Goal: Task Accomplishment & Management: Use online tool/utility

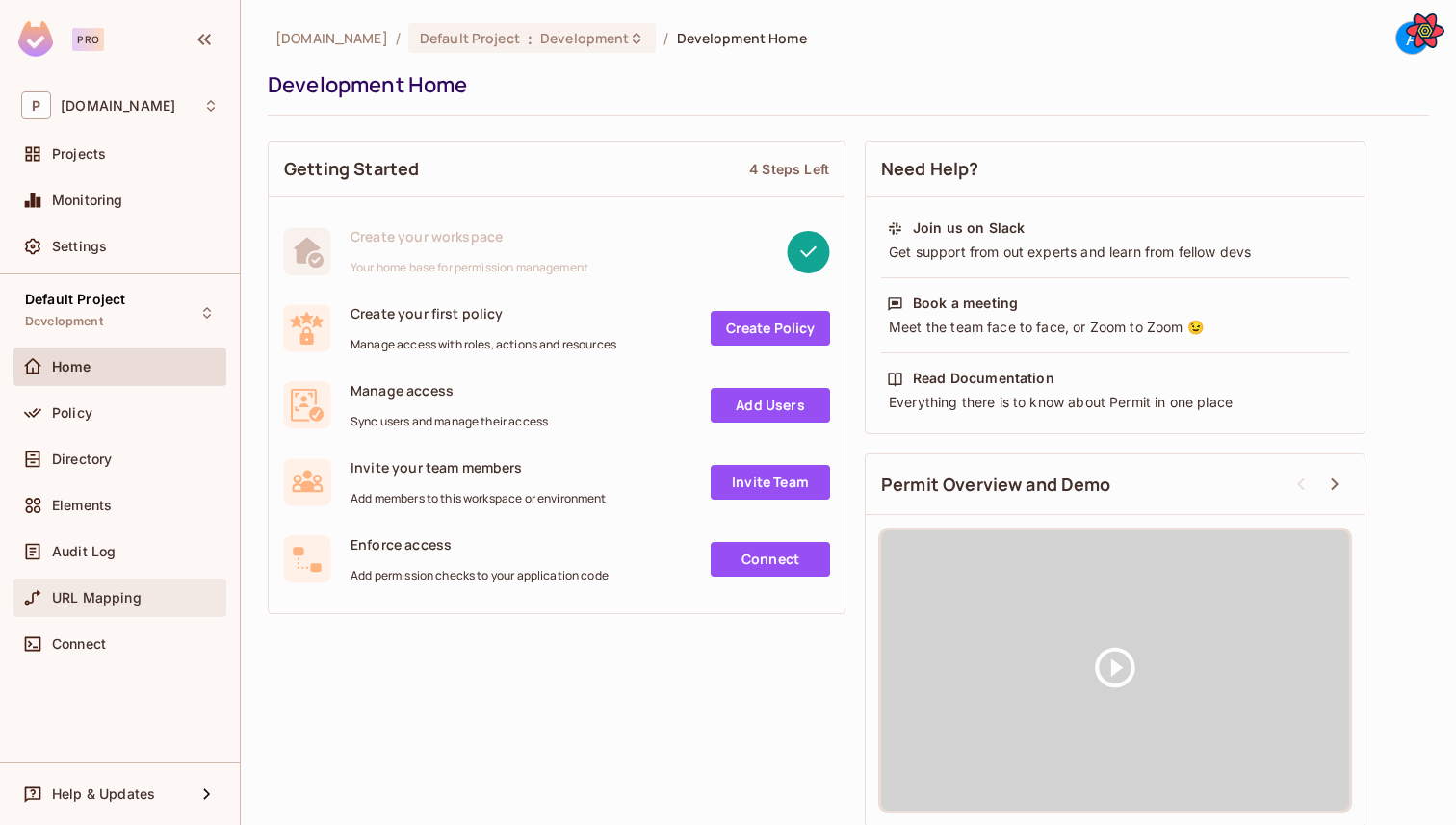
click at [79, 593] on span "URL Mapping" at bounding box center [96, 598] width 89 height 16
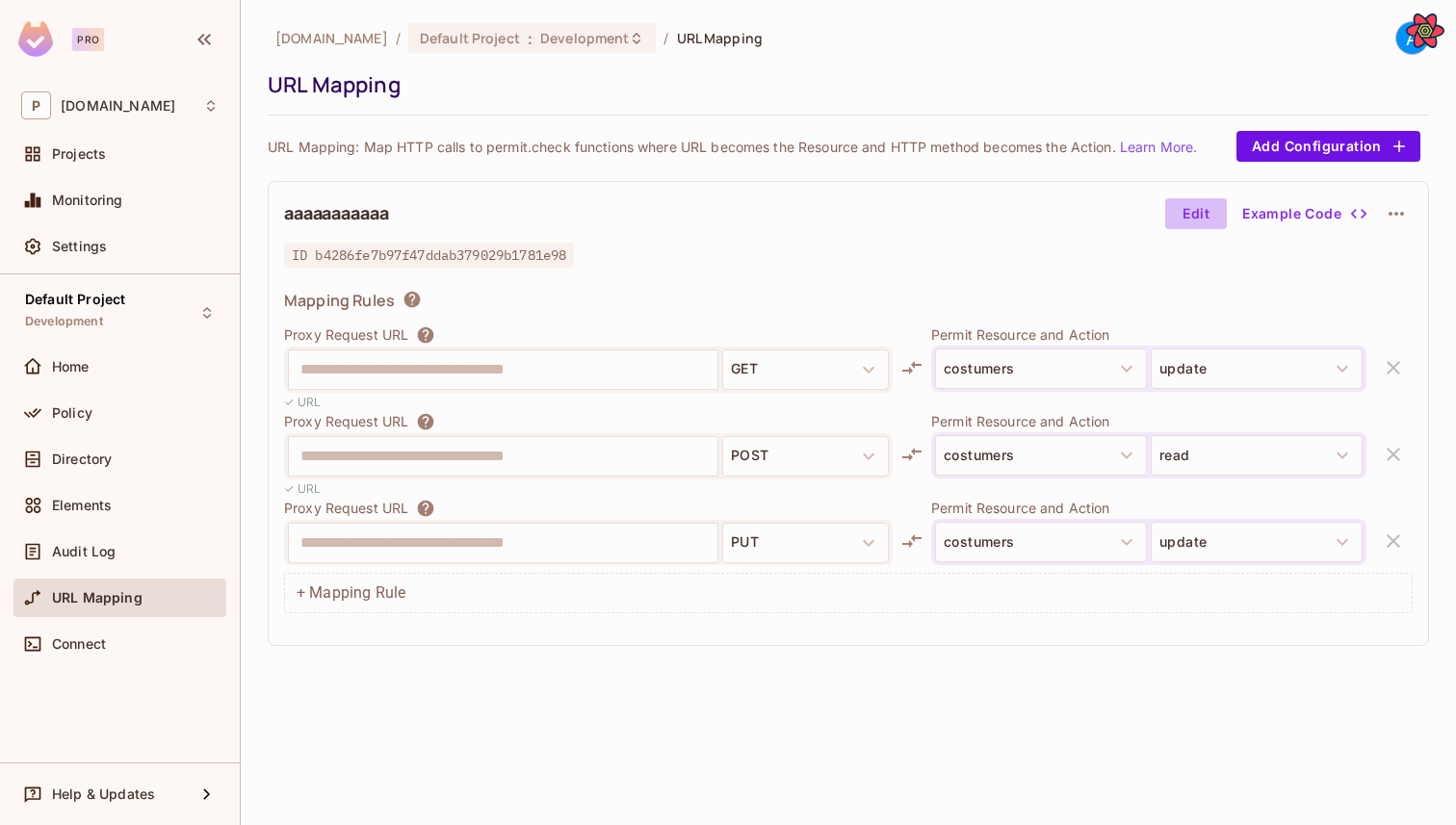
click at [1194, 204] on button "Edit" at bounding box center [1195, 213] width 62 height 30
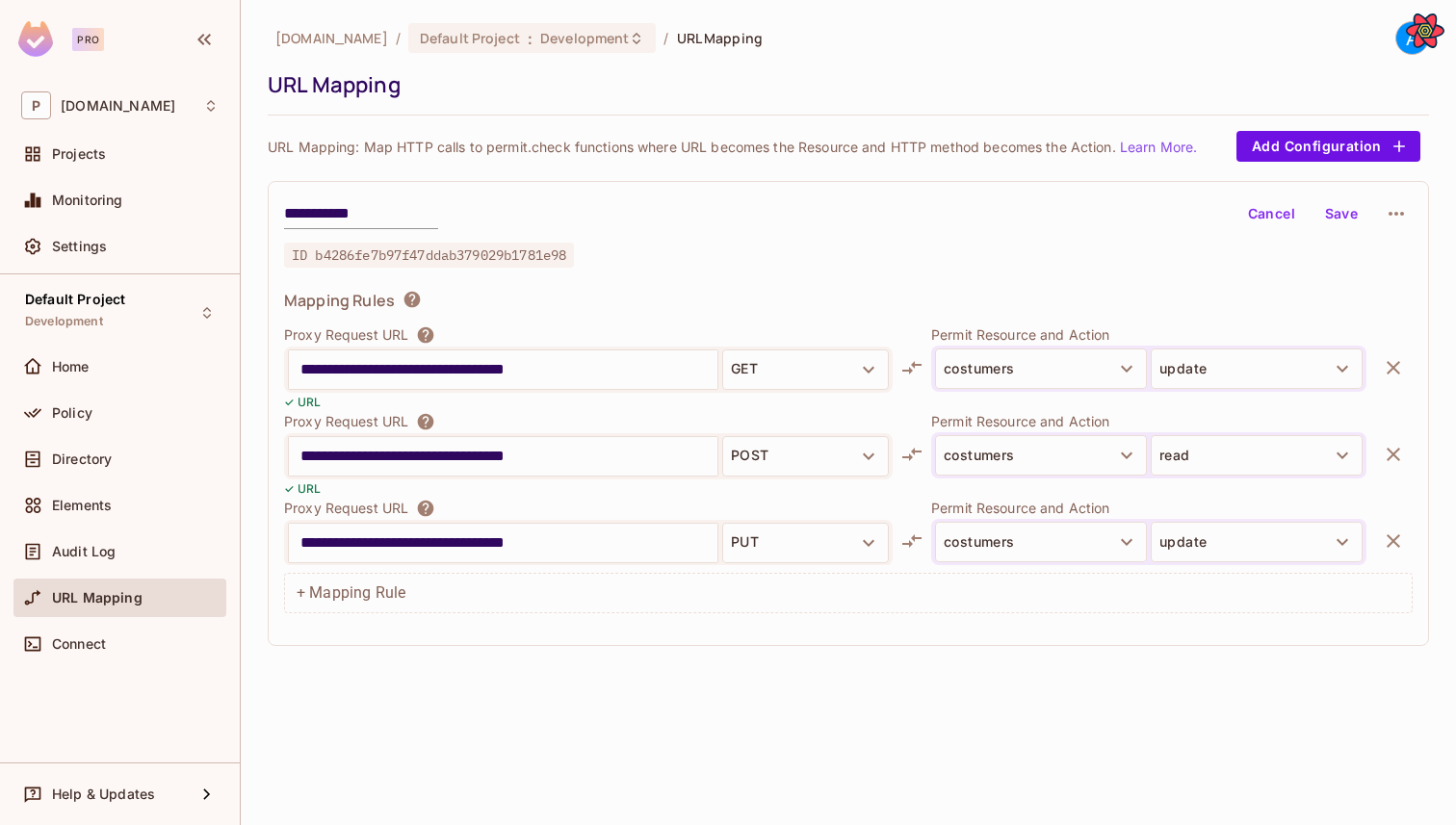
click at [432, 458] on input "**********" at bounding box center [503, 456] width 405 height 30
type input "**********"
click at [1328, 214] on button "Save" at bounding box center [1341, 213] width 62 height 30
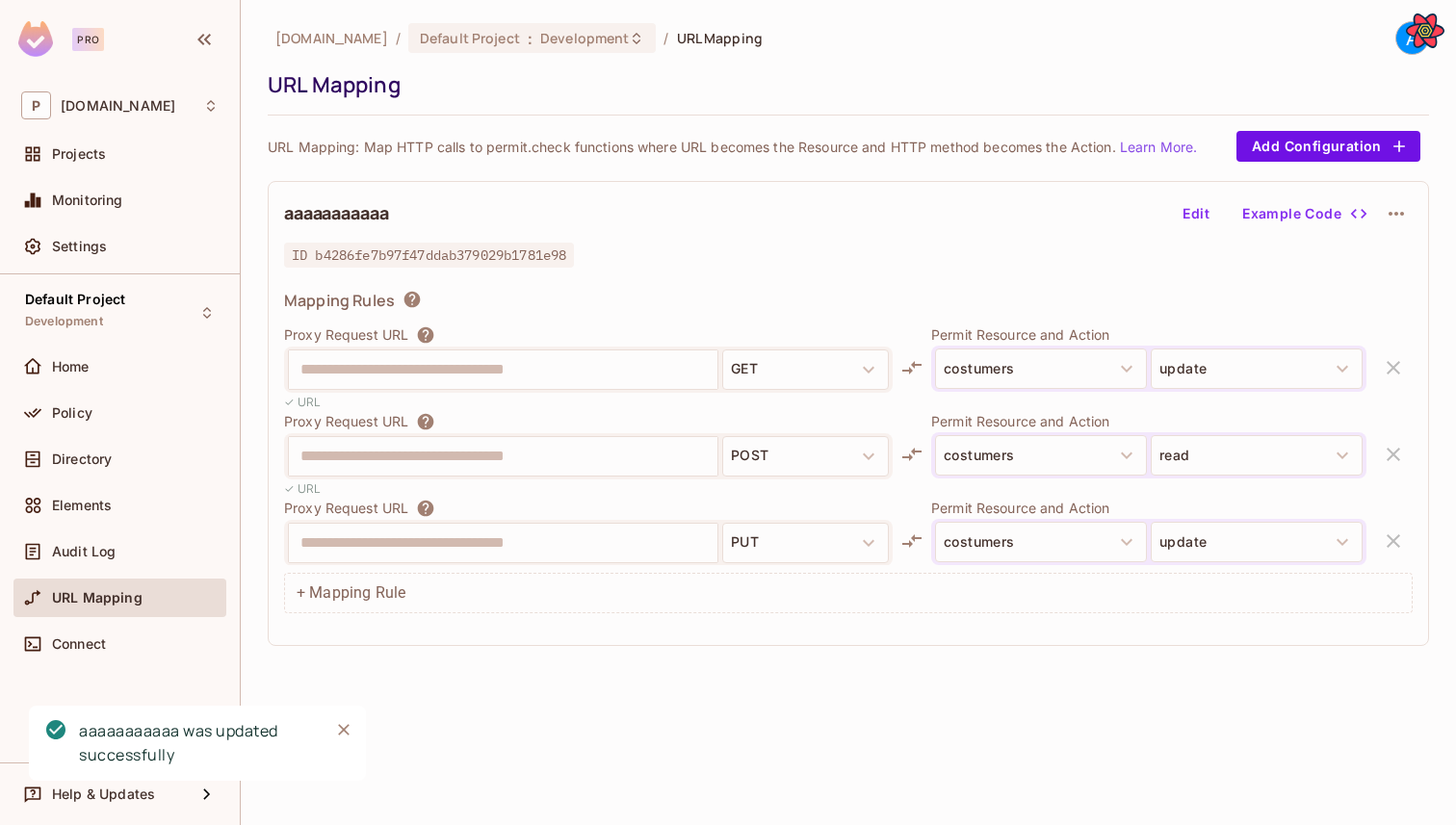
click at [1201, 220] on button "Edit" at bounding box center [1195, 213] width 62 height 30
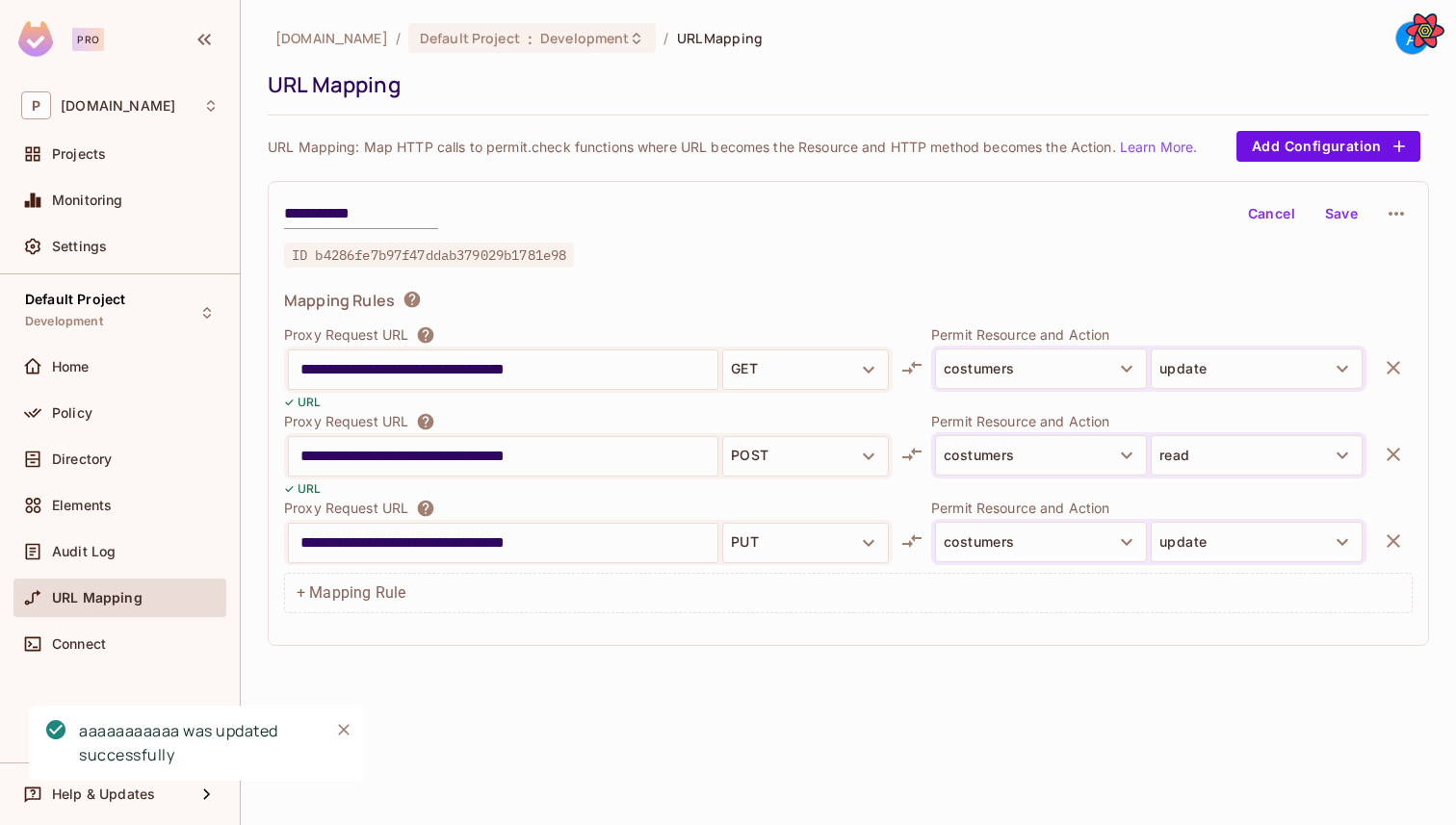
click at [1381, 446] on icon "button" at bounding box center [1393, 455] width 24 height 24
click at [1384, 445] on icon "button" at bounding box center [1393, 455] width 24 height 24
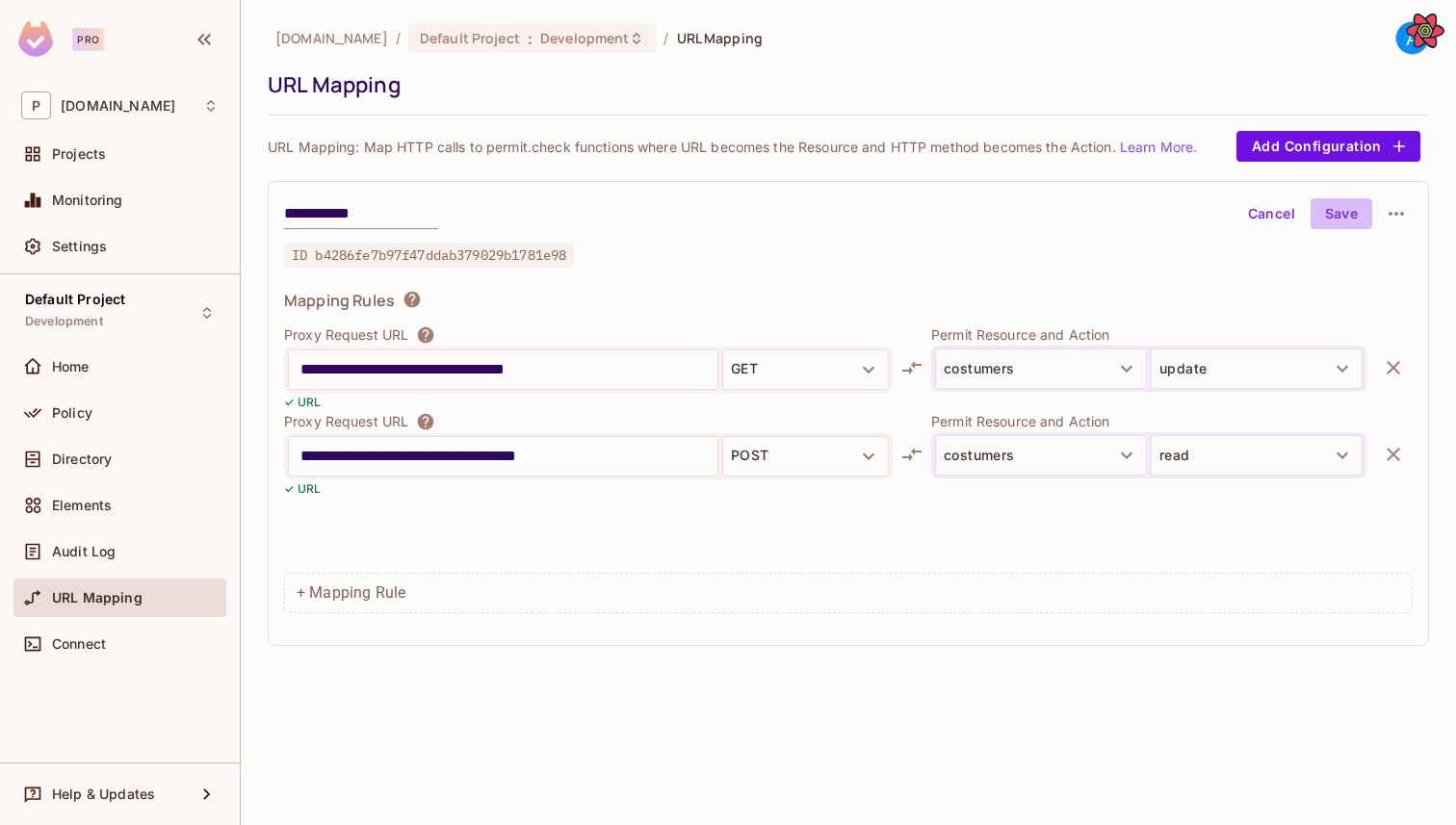
click at [1320, 214] on button "Save" at bounding box center [1341, 213] width 62 height 30
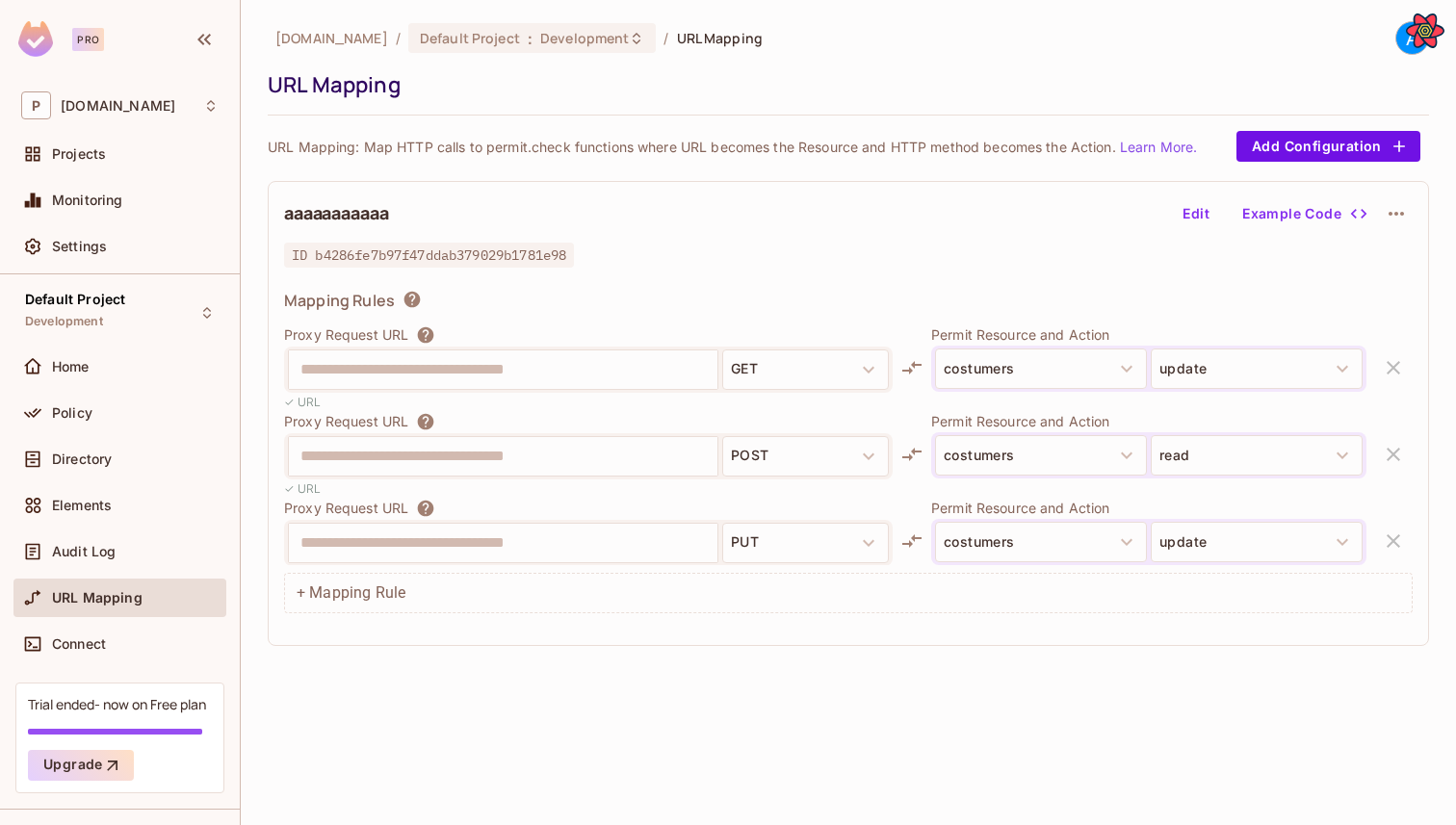
click at [1196, 207] on button "Edit" at bounding box center [1195, 213] width 62 height 30
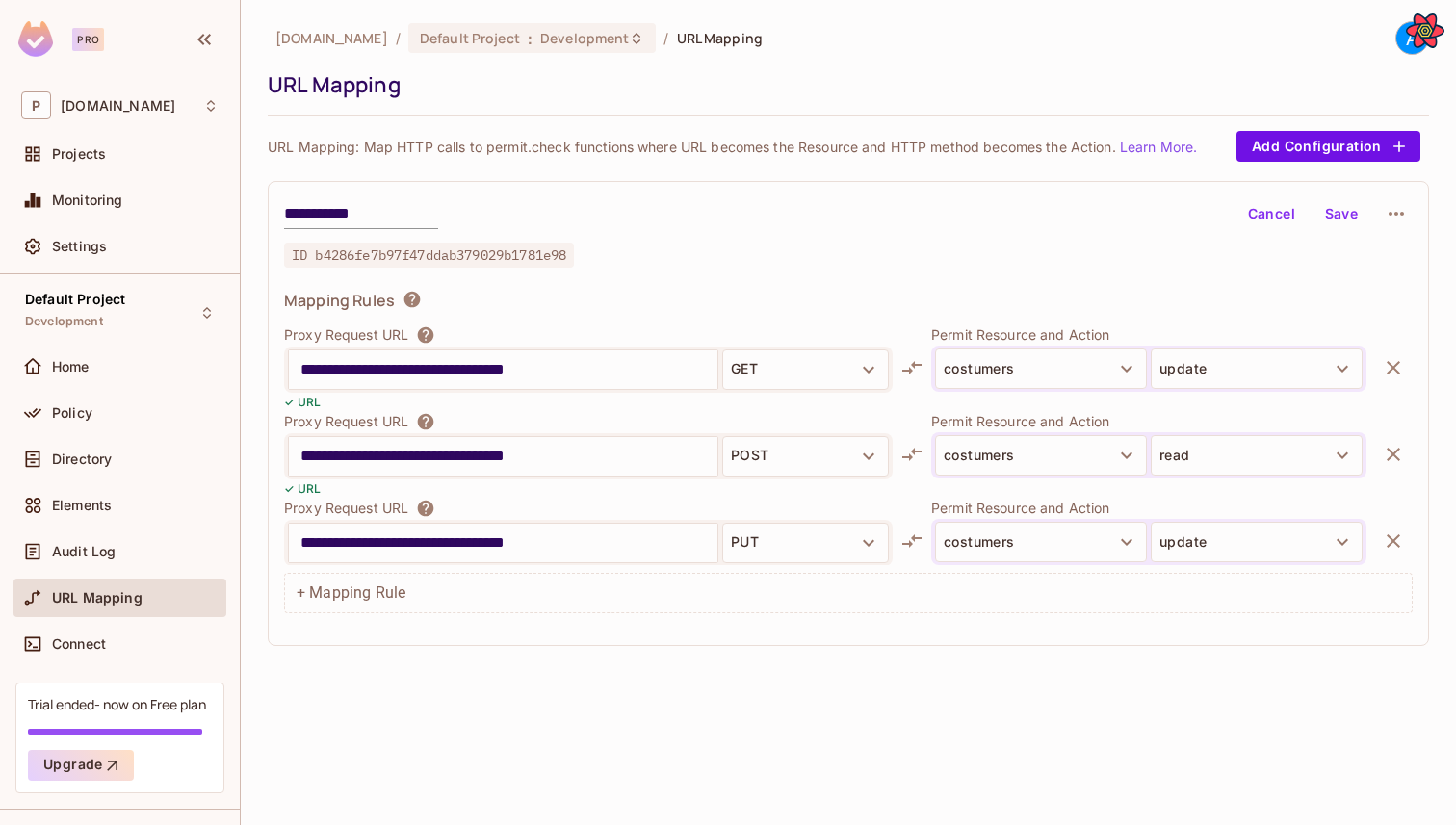
click at [1388, 356] on icon "button" at bounding box center [1393, 368] width 24 height 24
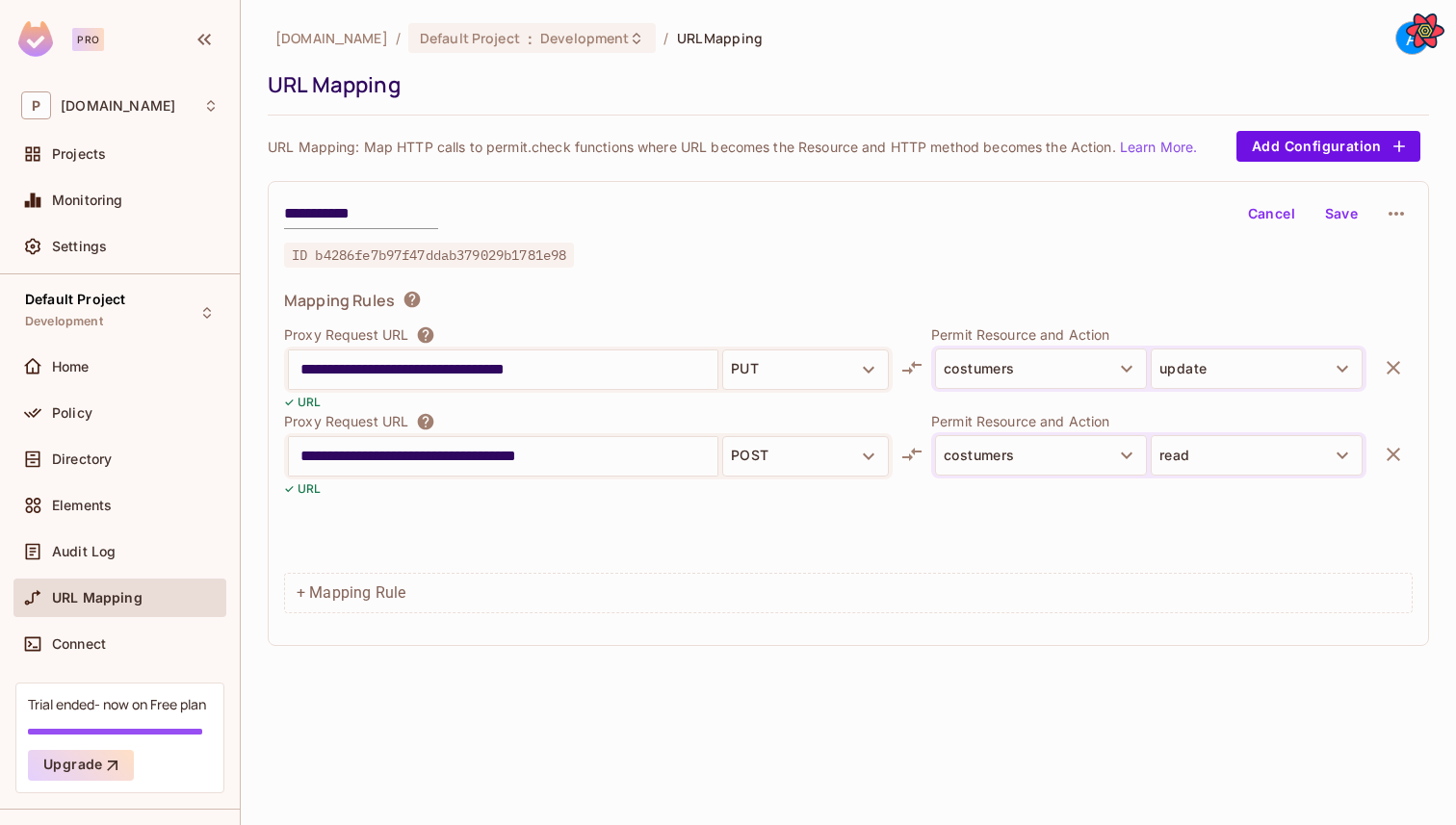
click at [1388, 356] on icon "button" at bounding box center [1393, 368] width 24 height 24
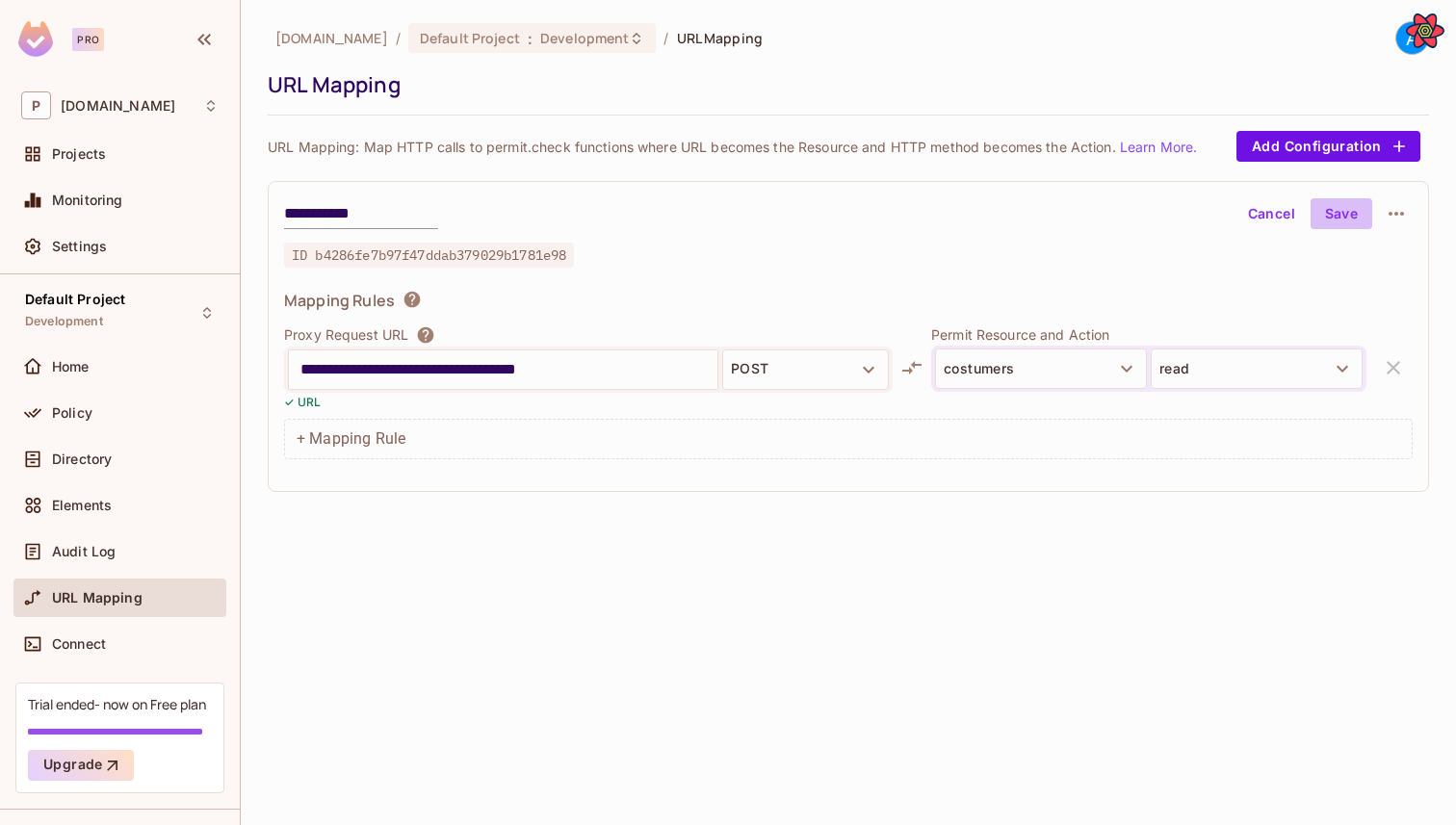
click at [1343, 219] on button "Save" at bounding box center [1341, 213] width 62 height 30
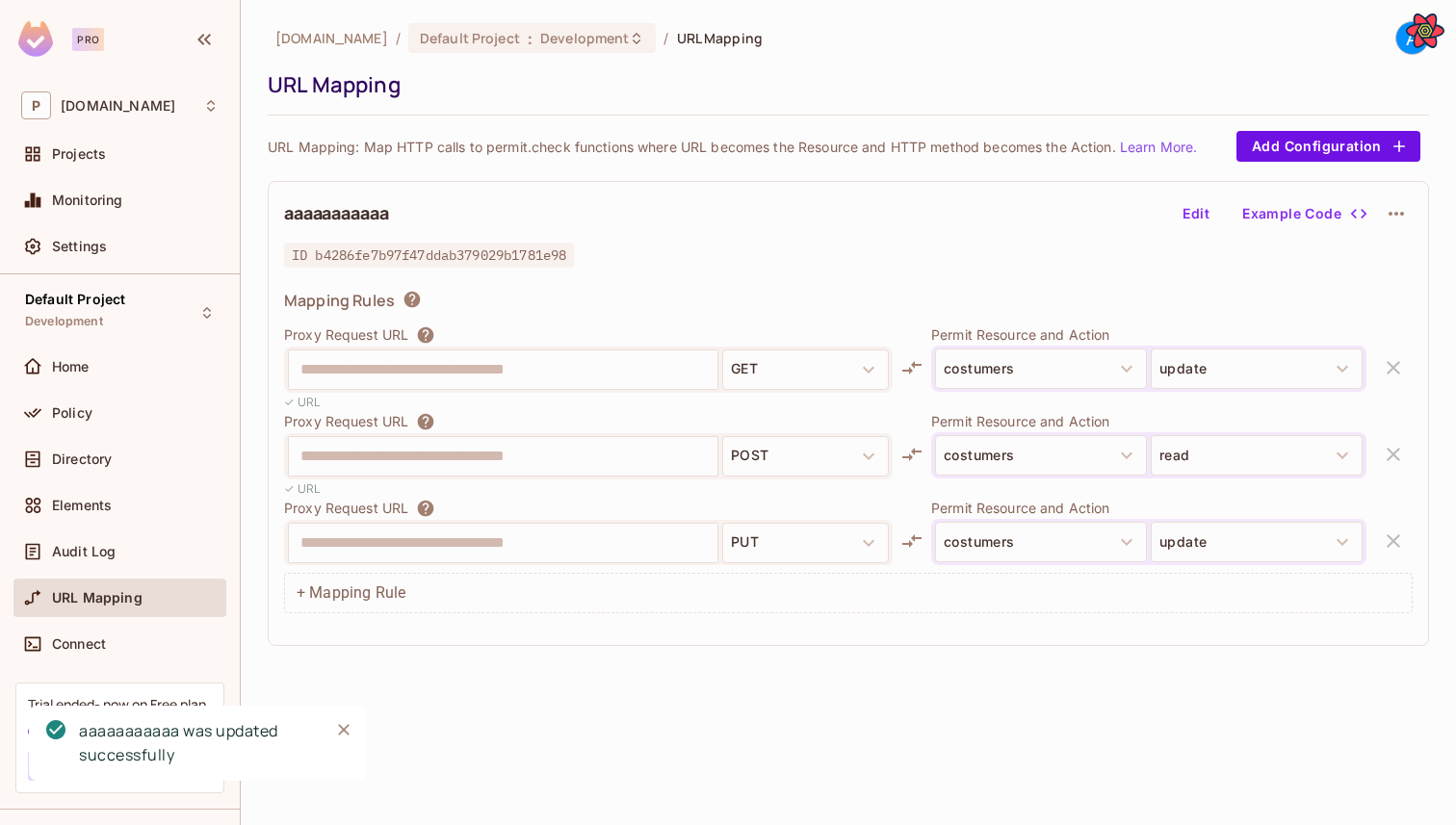
click at [1183, 210] on button "Edit" at bounding box center [1195, 213] width 62 height 30
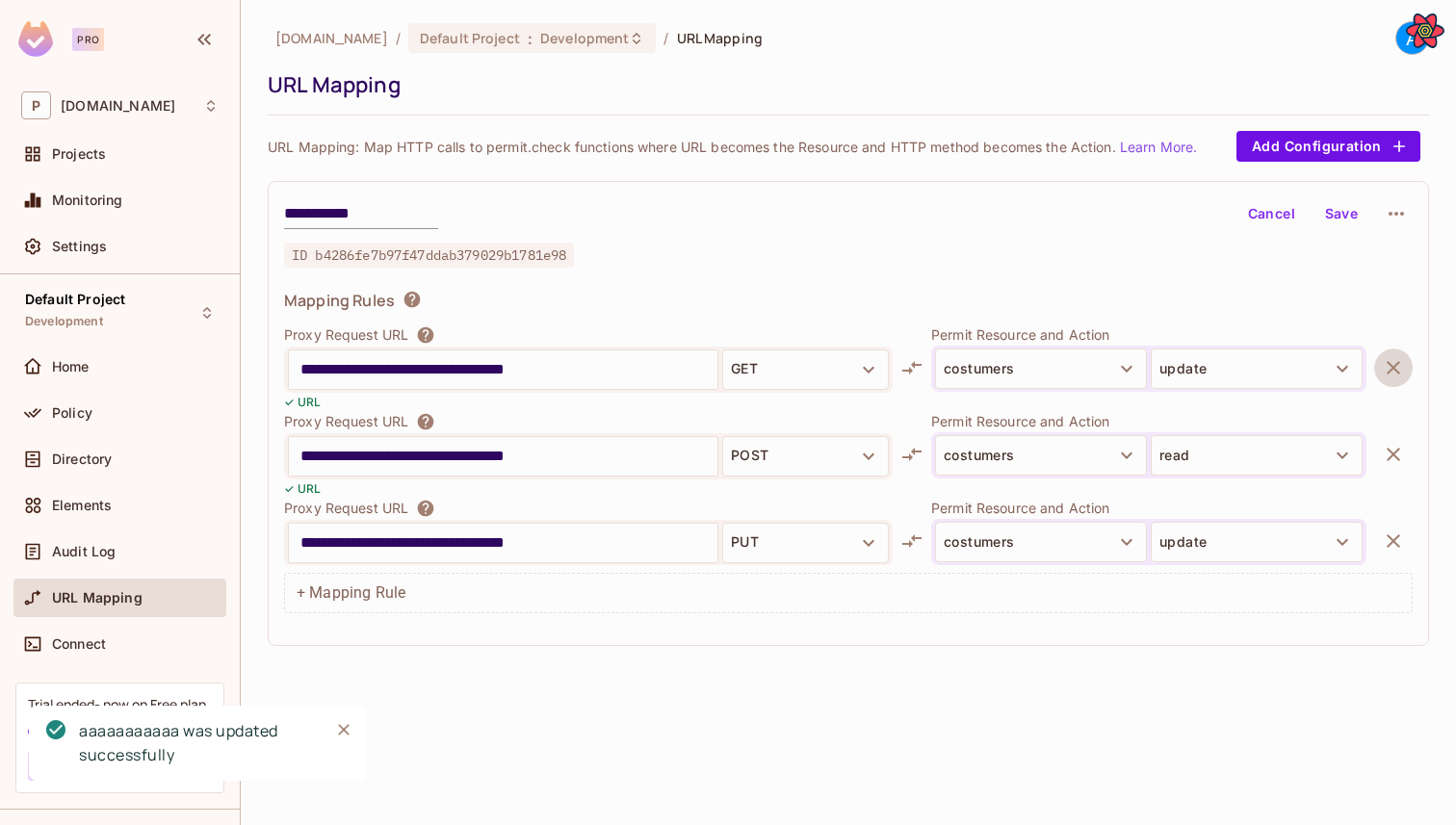
click at [1391, 367] on icon "button" at bounding box center [1393, 368] width 14 height 14
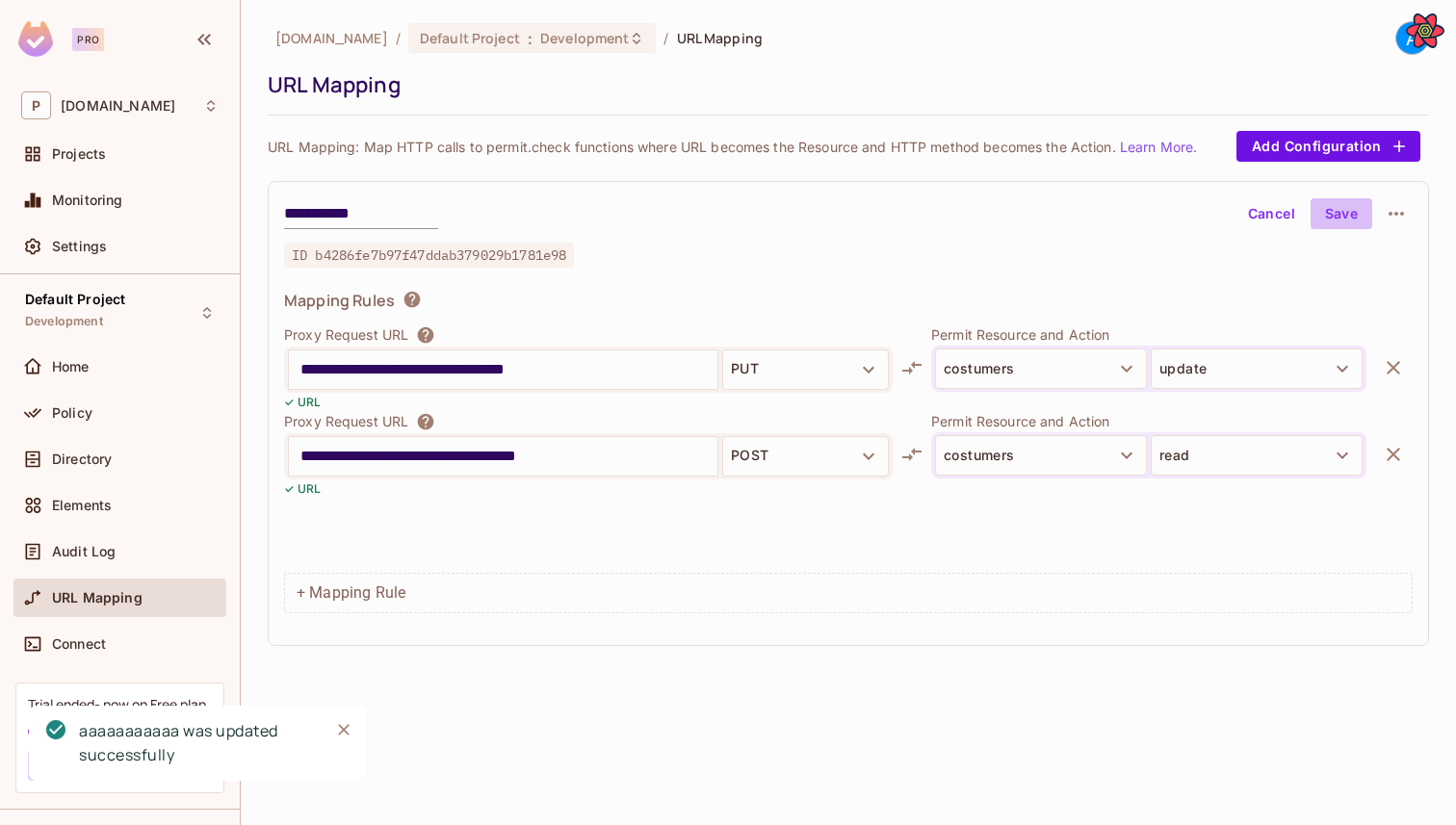
click at [1331, 218] on button "Save" at bounding box center [1341, 213] width 62 height 30
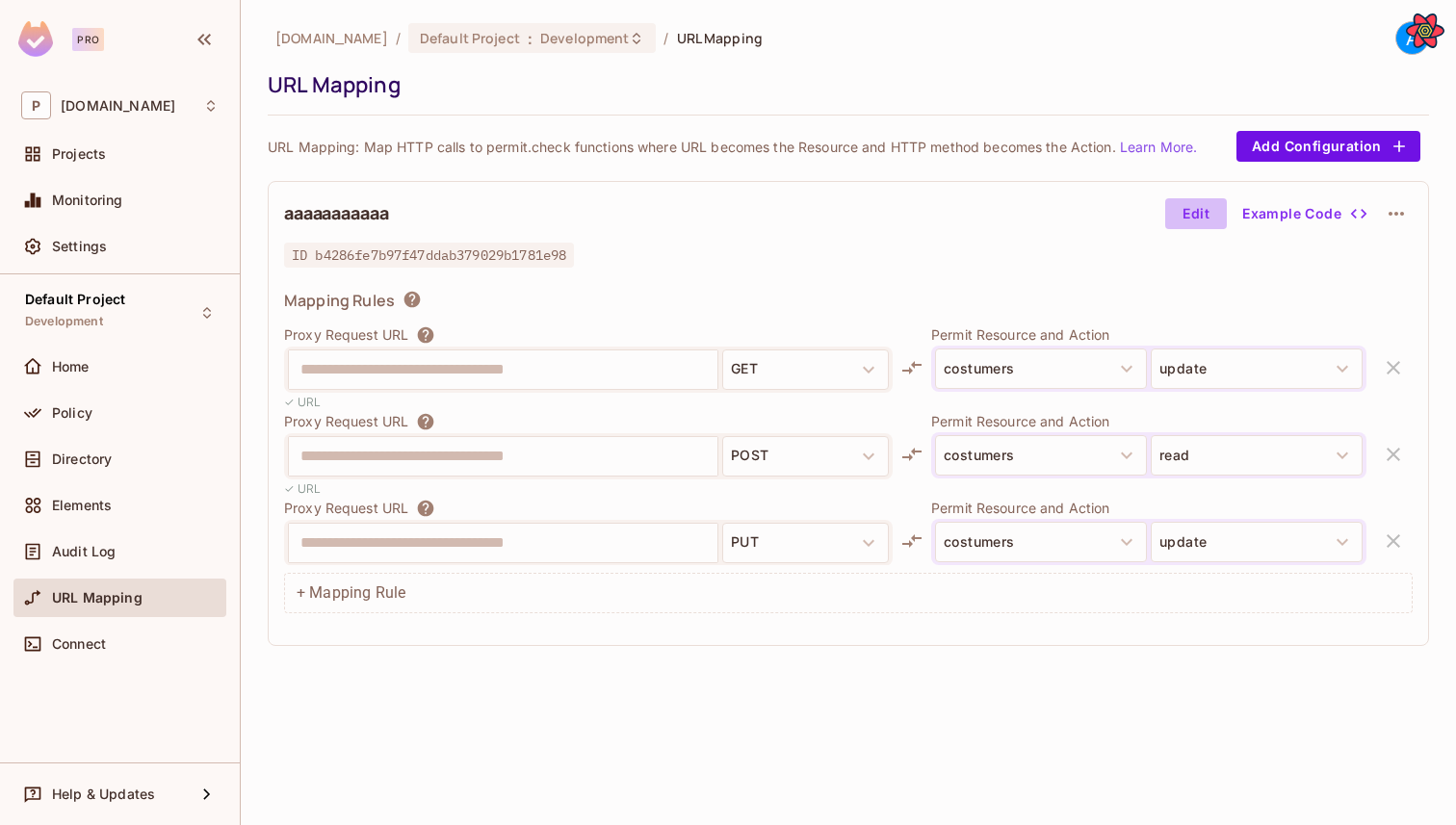
click at [1188, 210] on button "Edit" at bounding box center [1195, 213] width 62 height 30
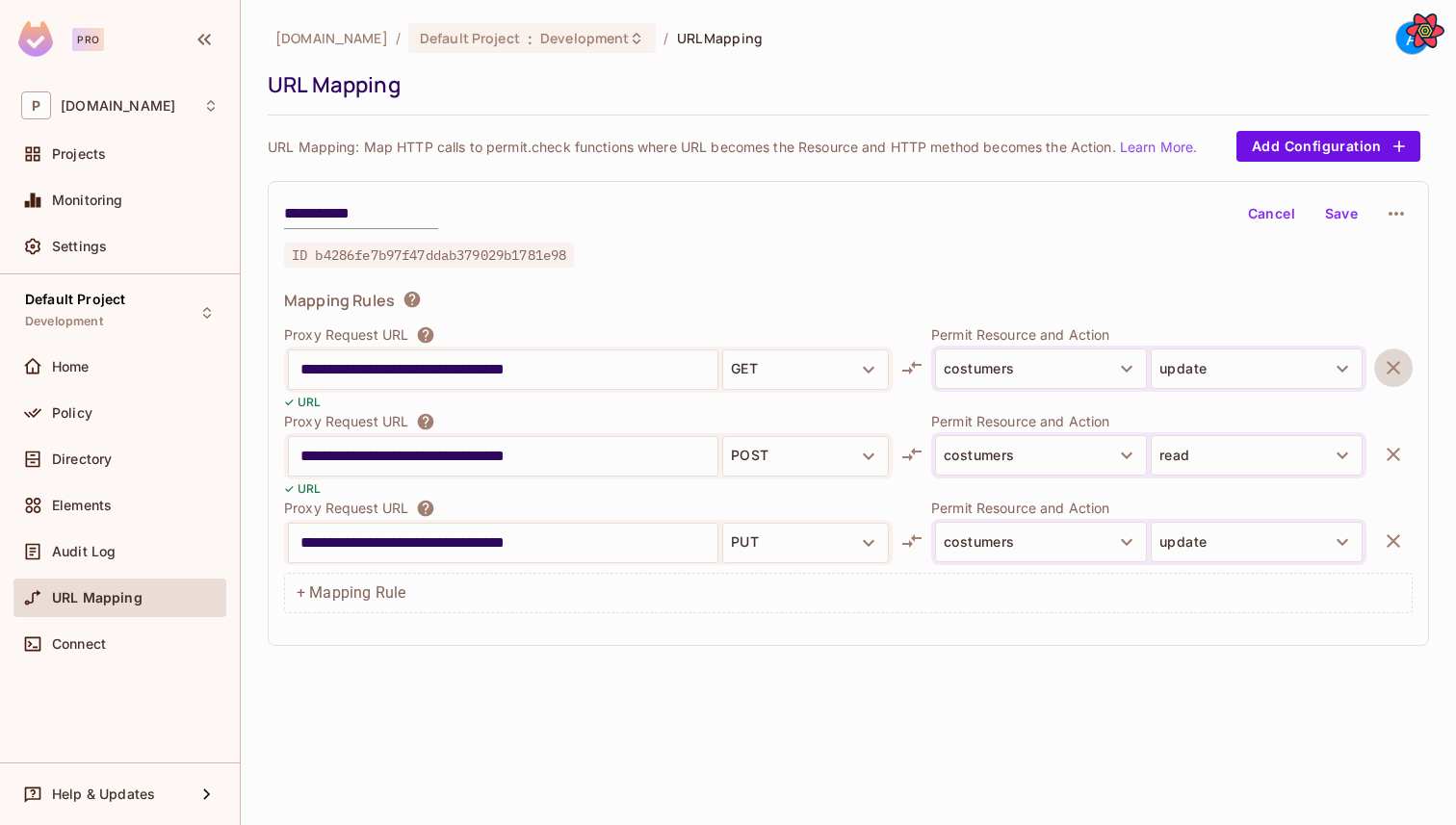
click at [1390, 365] on icon "button" at bounding box center [1393, 368] width 14 height 14
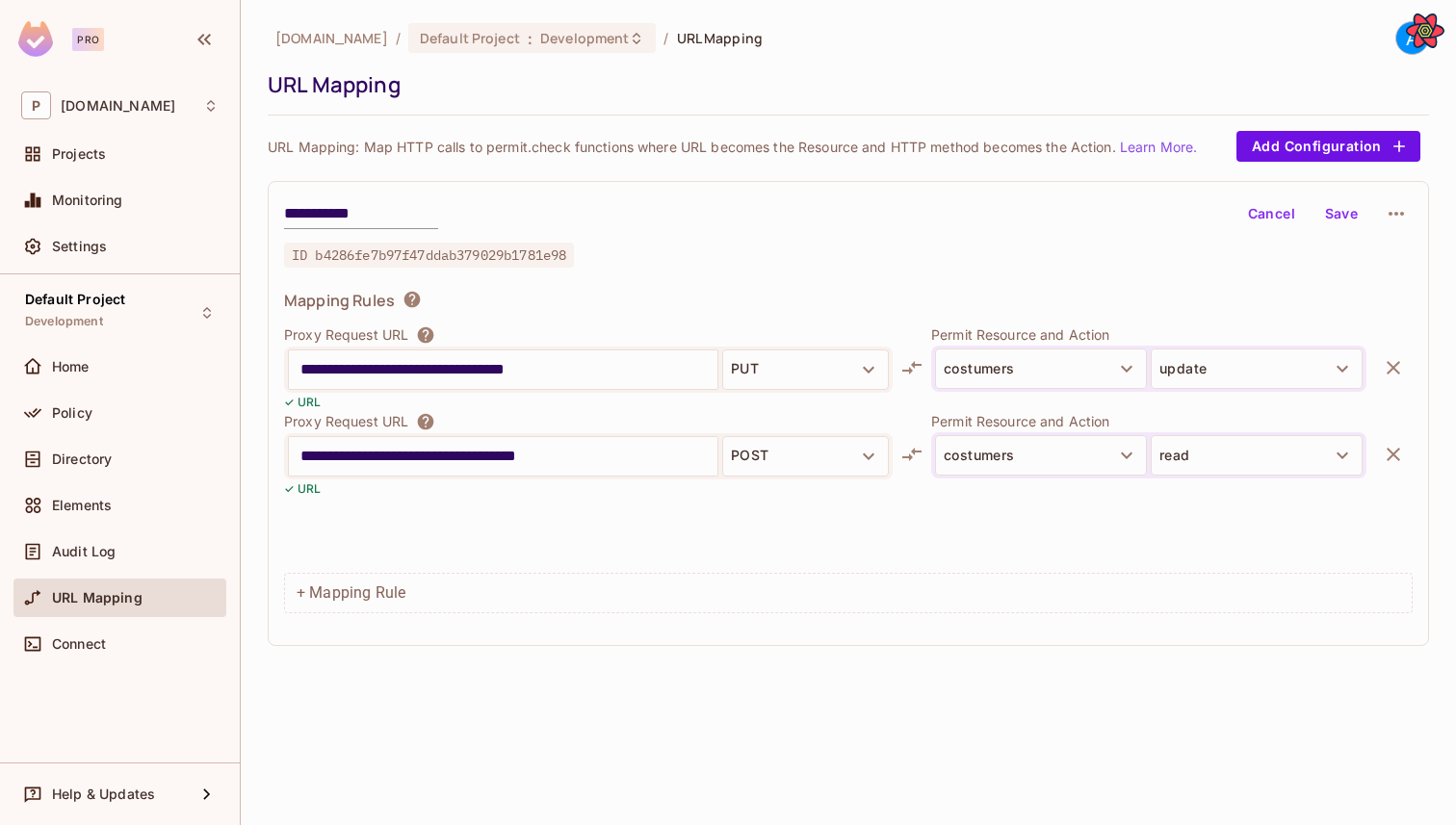
click at [1390, 365] on icon "button" at bounding box center [1393, 368] width 14 height 14
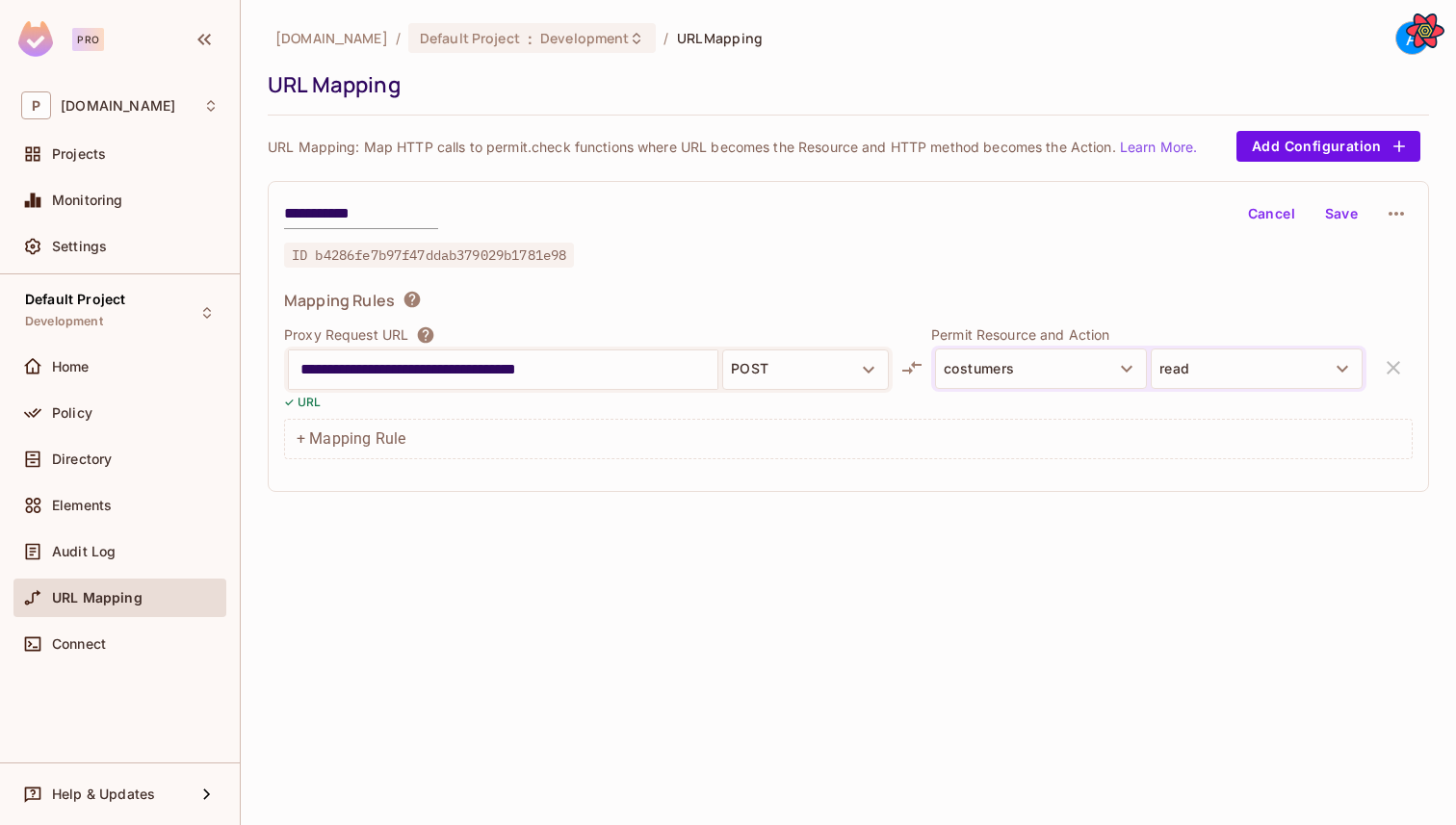
click at [1331, 218] on button "Save" at bounding box center [1341, 213] width 62 height 30
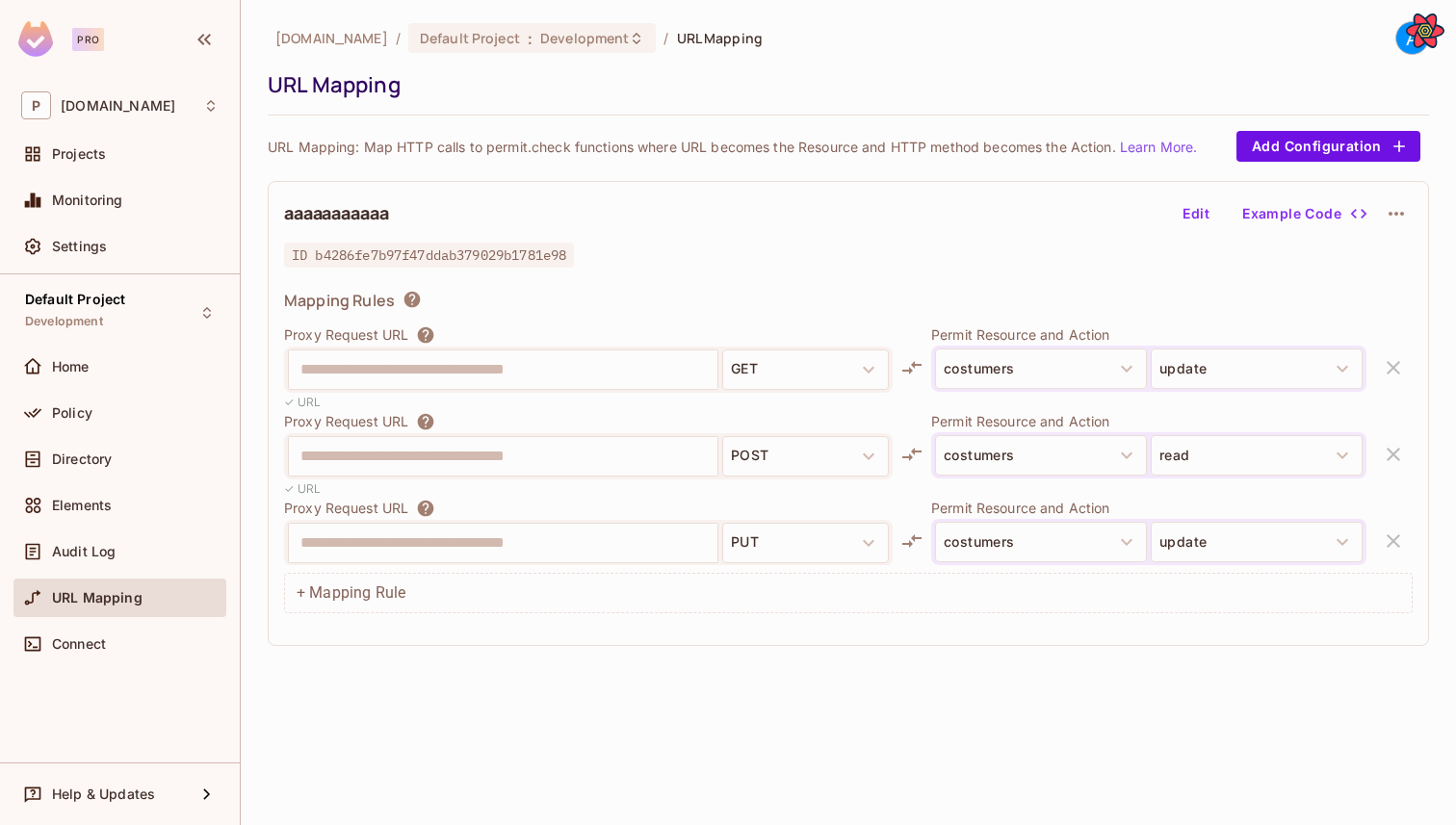
click at [1195, 203] on button "Edit" at bounding box center [1195, 213] width 62 height 30
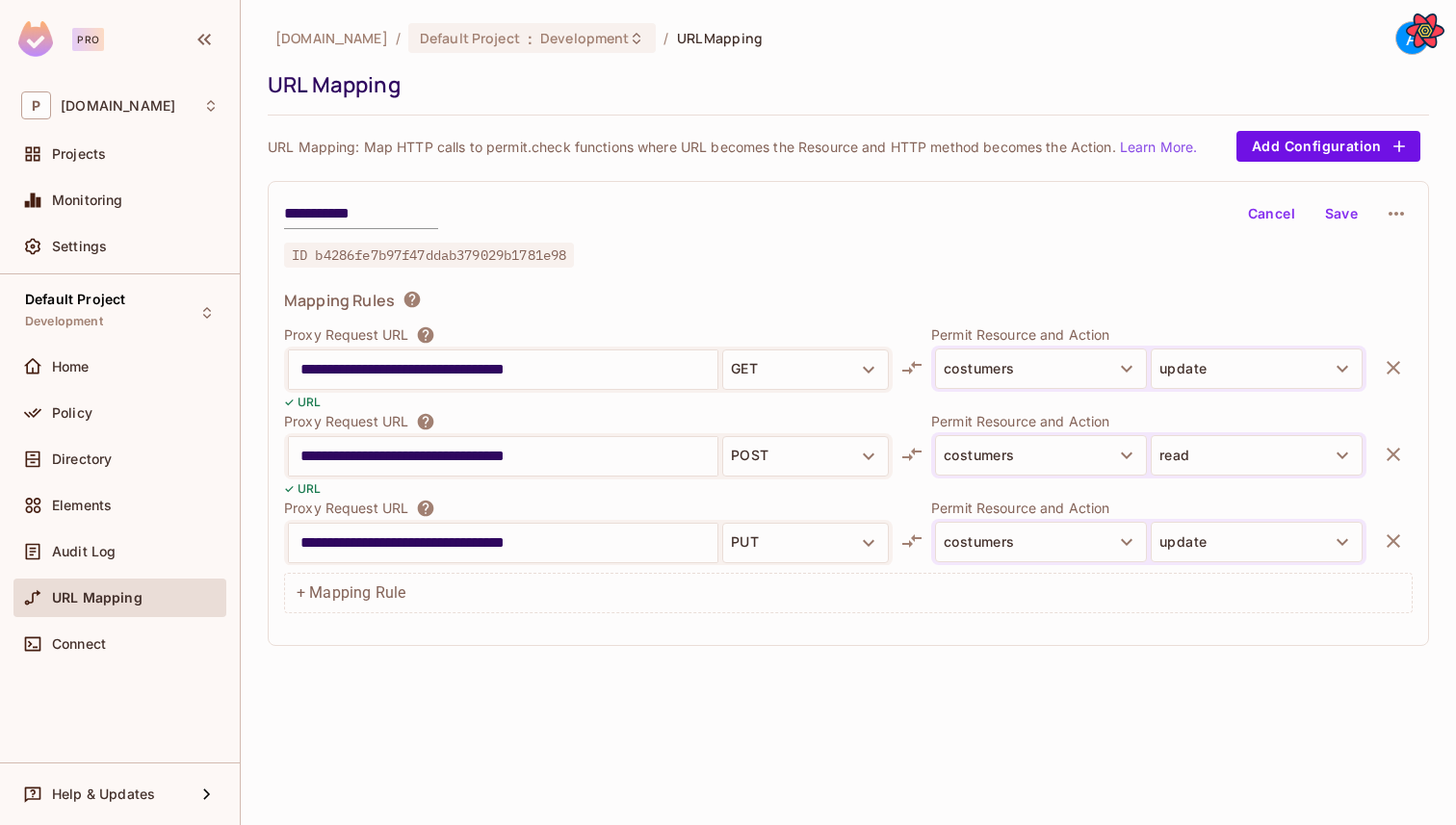
click at [1385, 356] on icon "button" at bounding box center [1393, 368] width 24 height 24
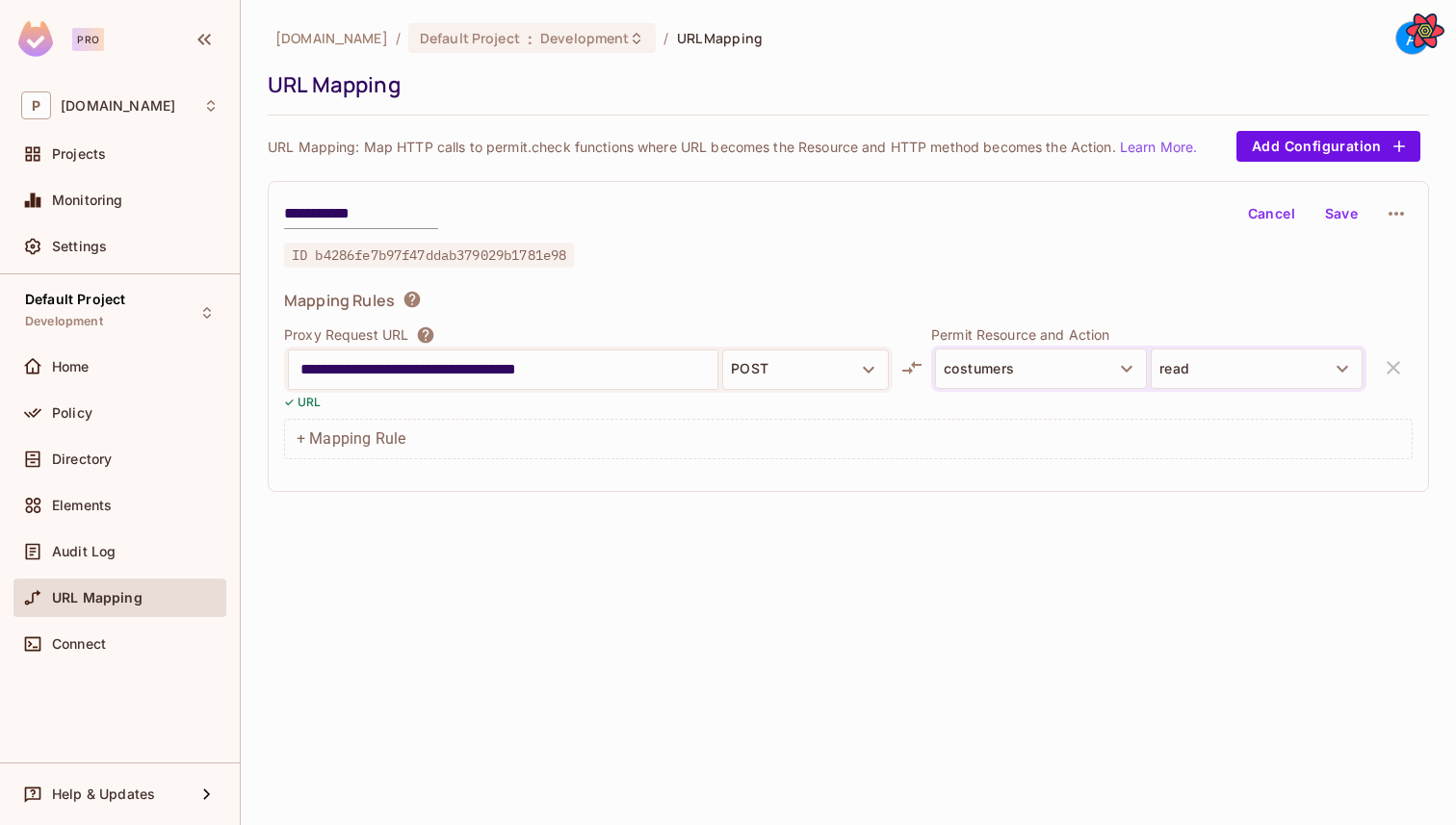
click at [1332, 214] on button "Save" at bounding box center [1341, 213] width 62 height 30
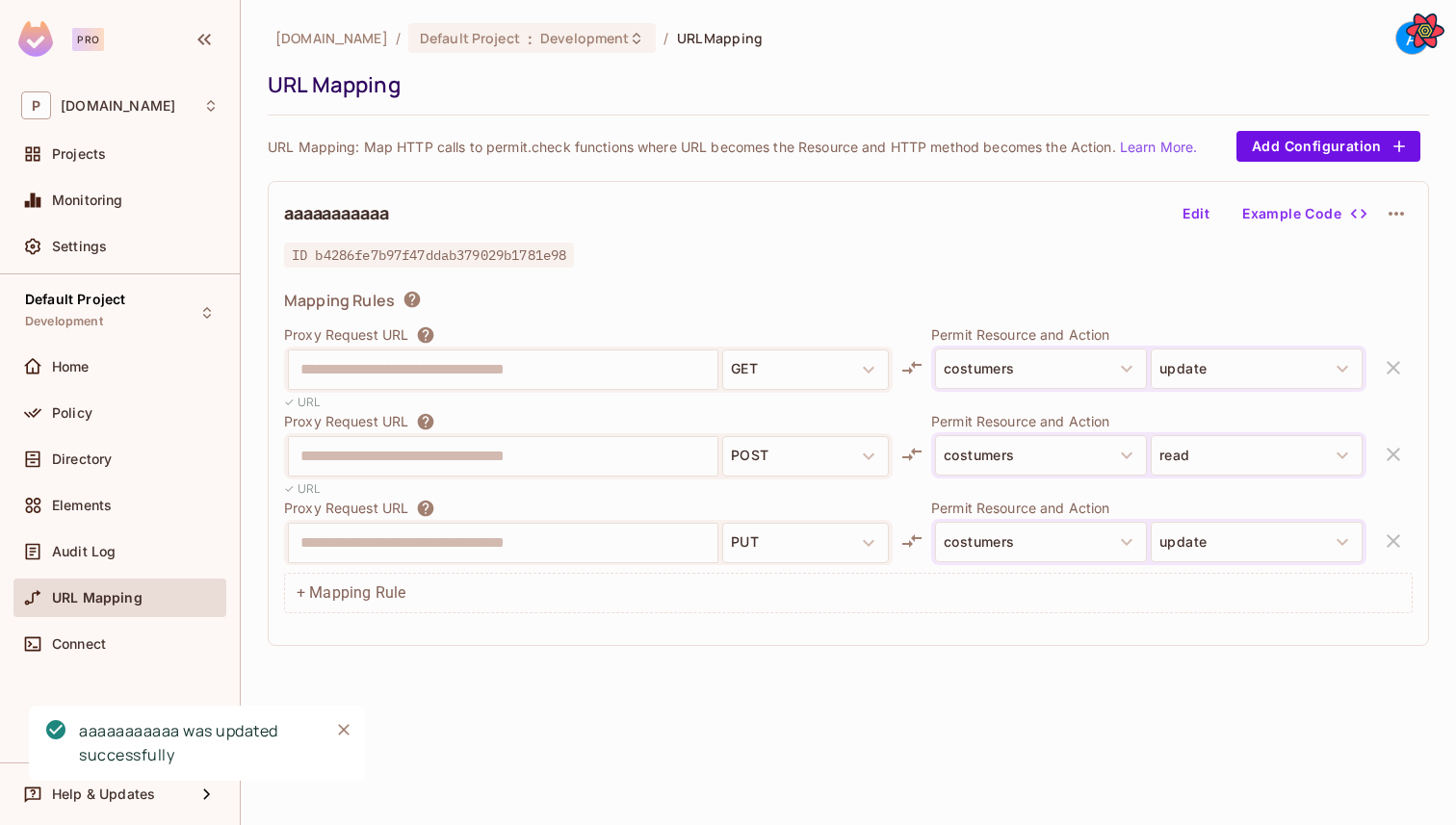
click at [1208, 212] on button "Edit" at bounding box center [1195, 213] width 62 height 30
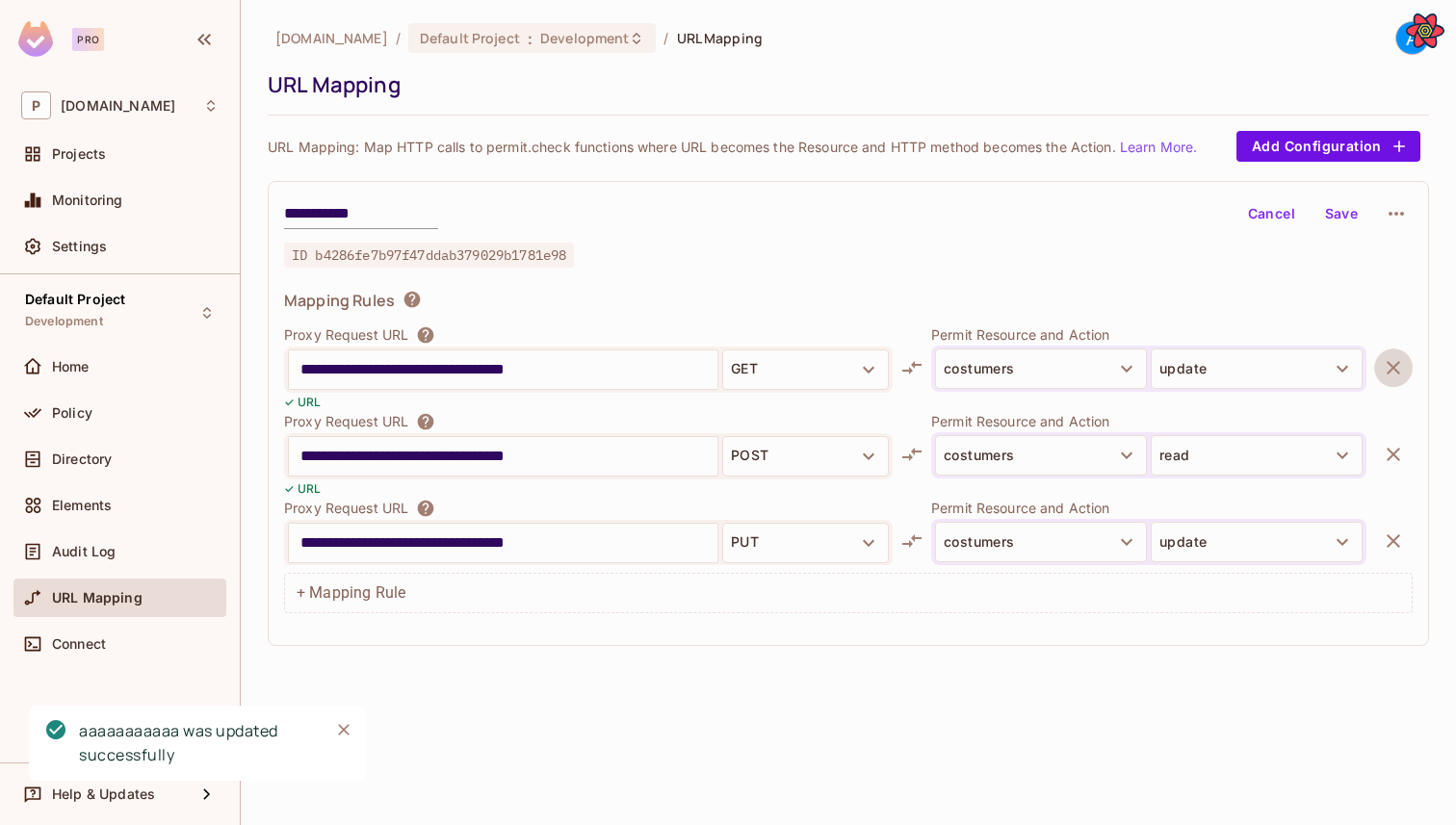
click at [1383, 369] on icon "button" at bounding box center [1393, 368] width 24 height 24
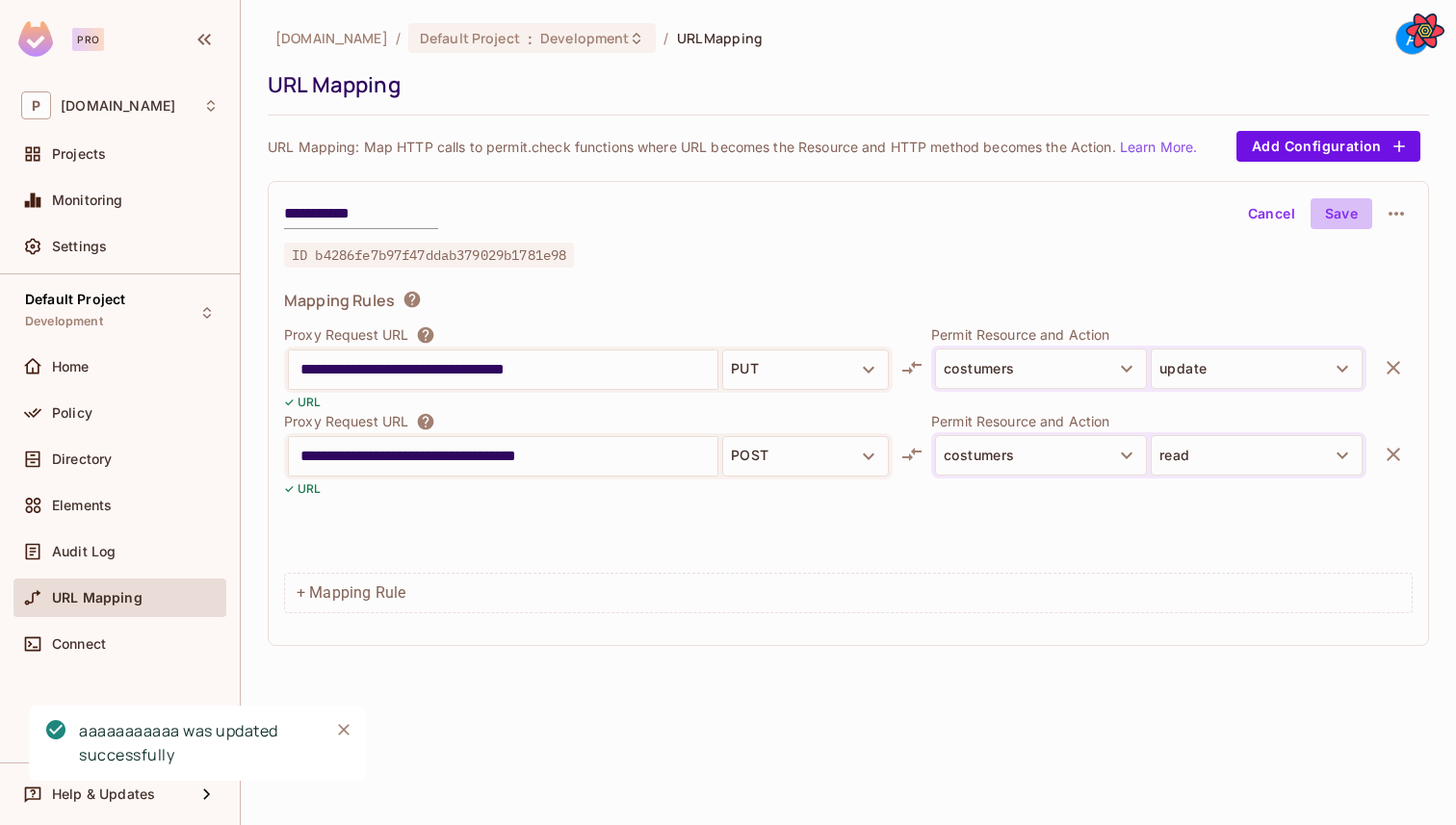
click at [1337, 214] on button "Save" at bounding box center [1341, 213] width 62 height 30
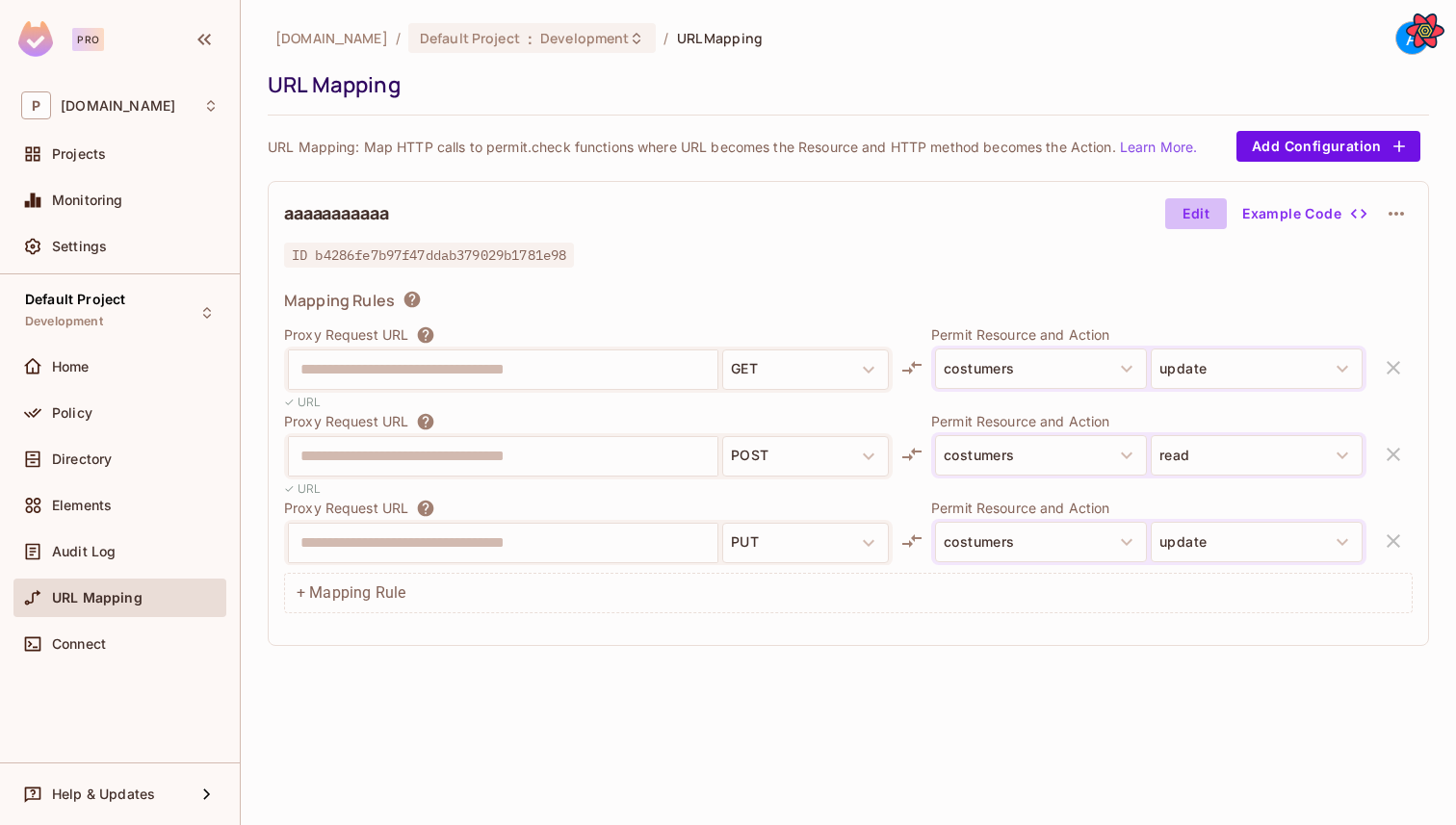
click at [1183, 210] on button "Edit" at bounding box center [1195, 213] width 62 height 30
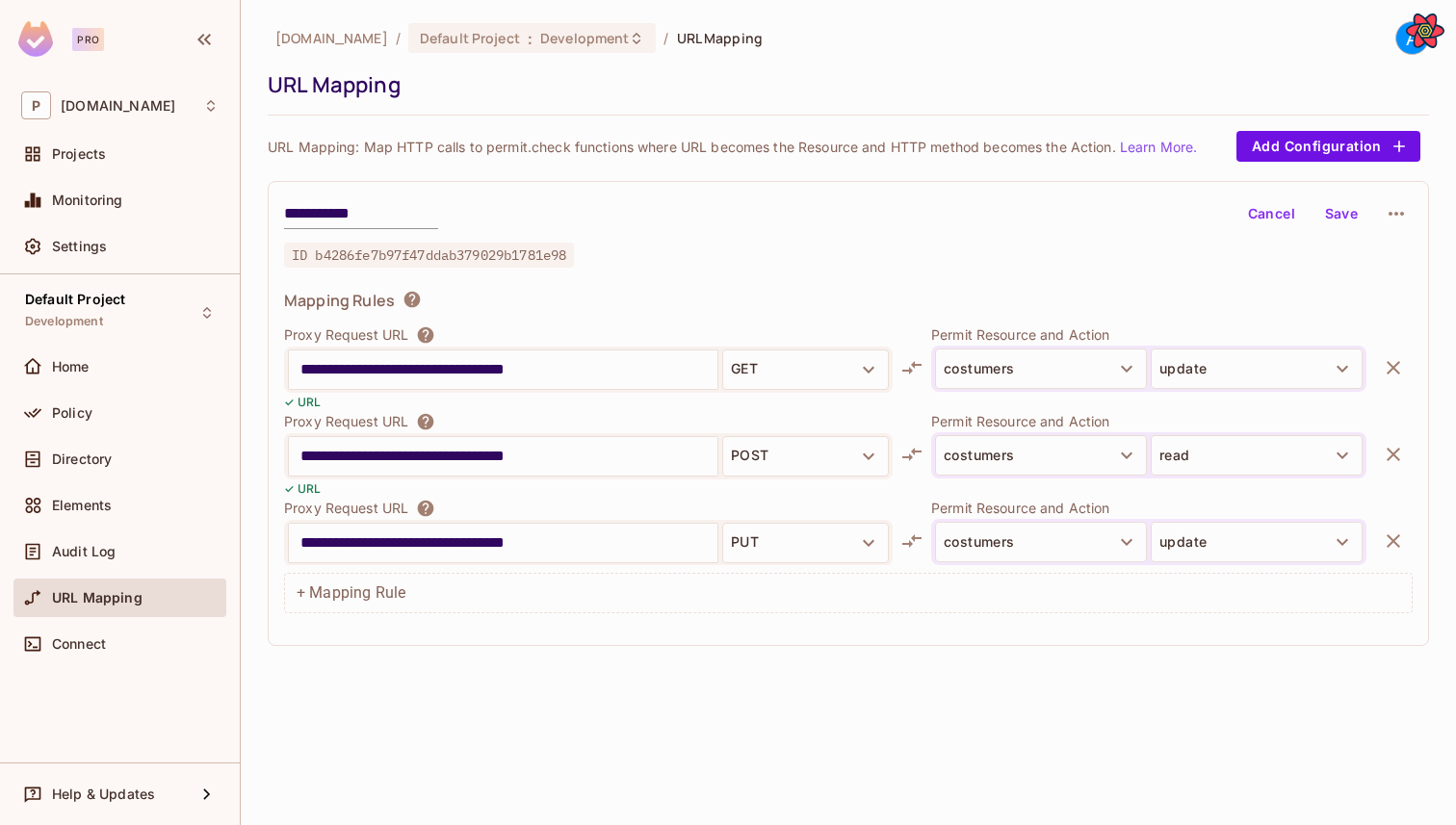
click at [1412, 370] on button "button" at bounding box center [1393, 368] width 38 height 38
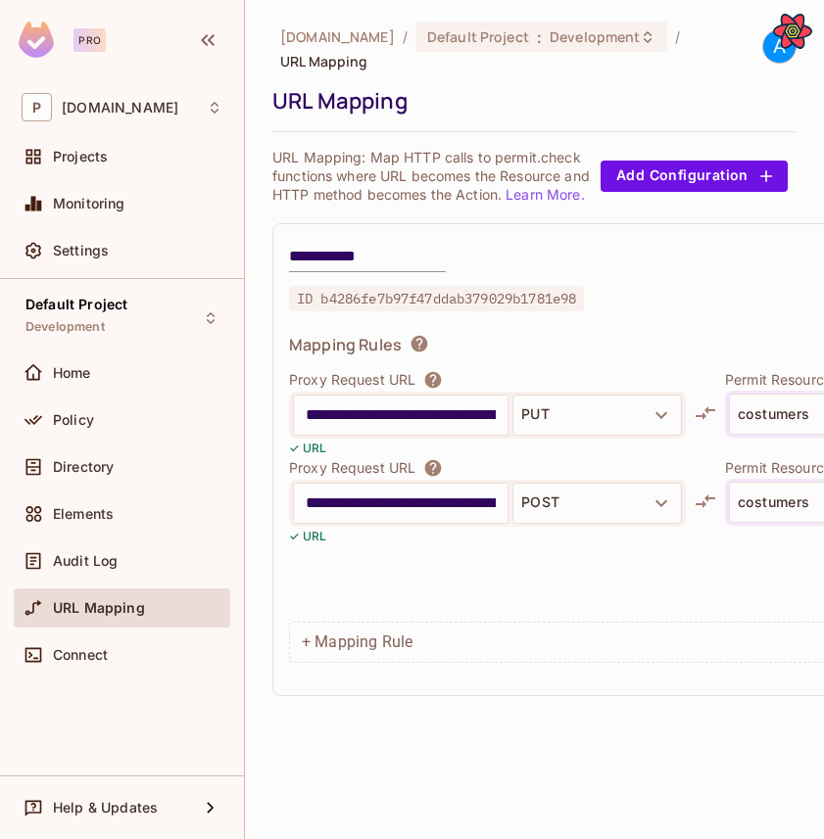
click at [728, 270] on div "**********" at bounding box center [748, 459] width 953 height 473
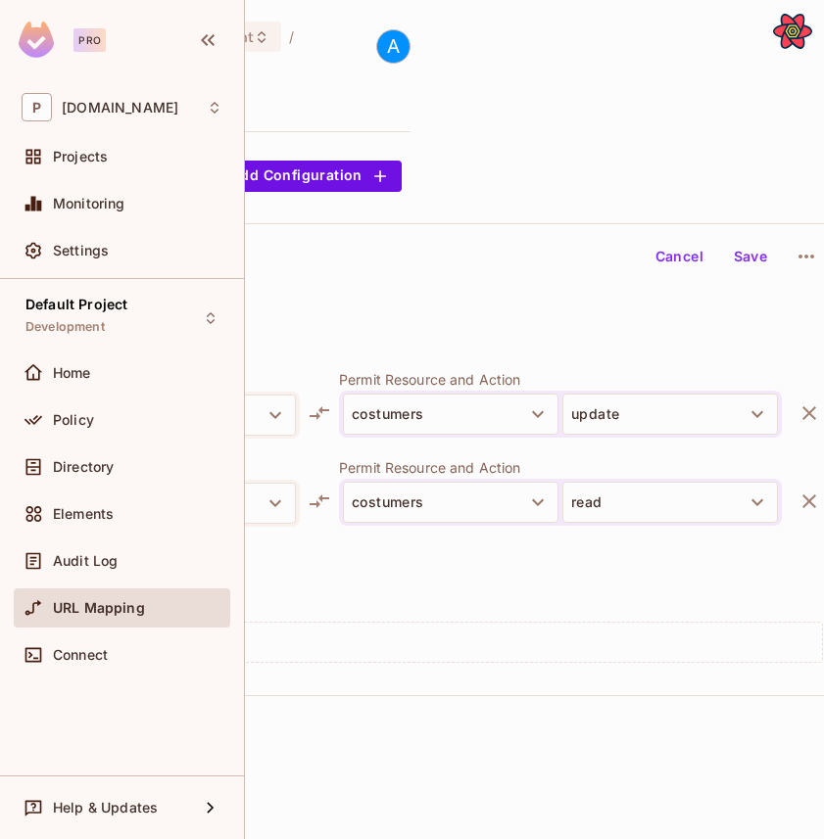
scroll to position [0, 402]
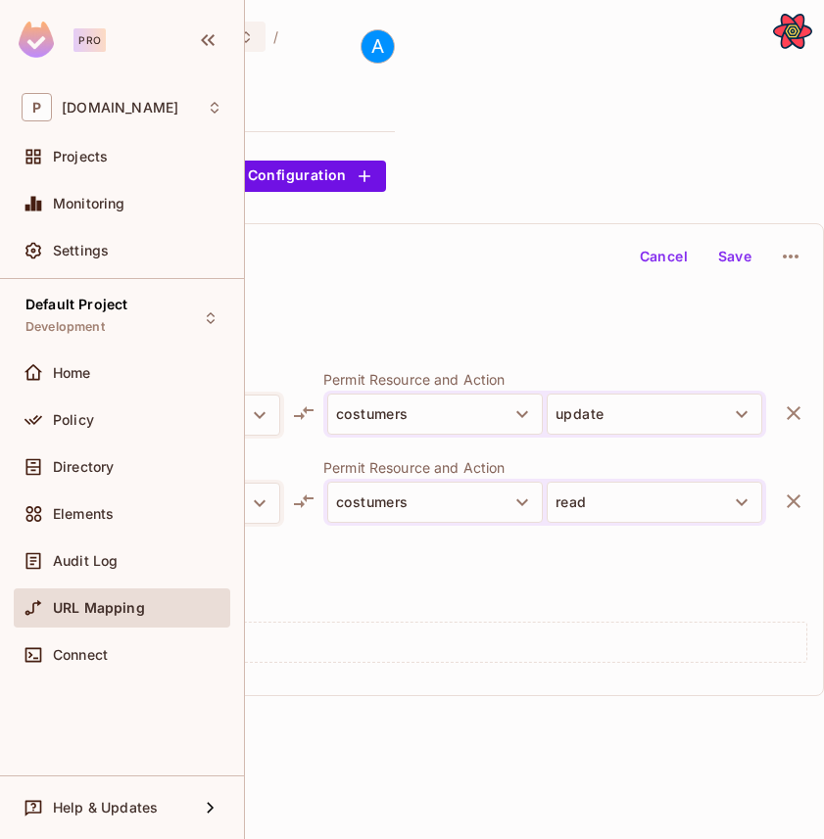
click at [718, 246] on button "Save" at bounding box center [734, 256] width 63 height 31
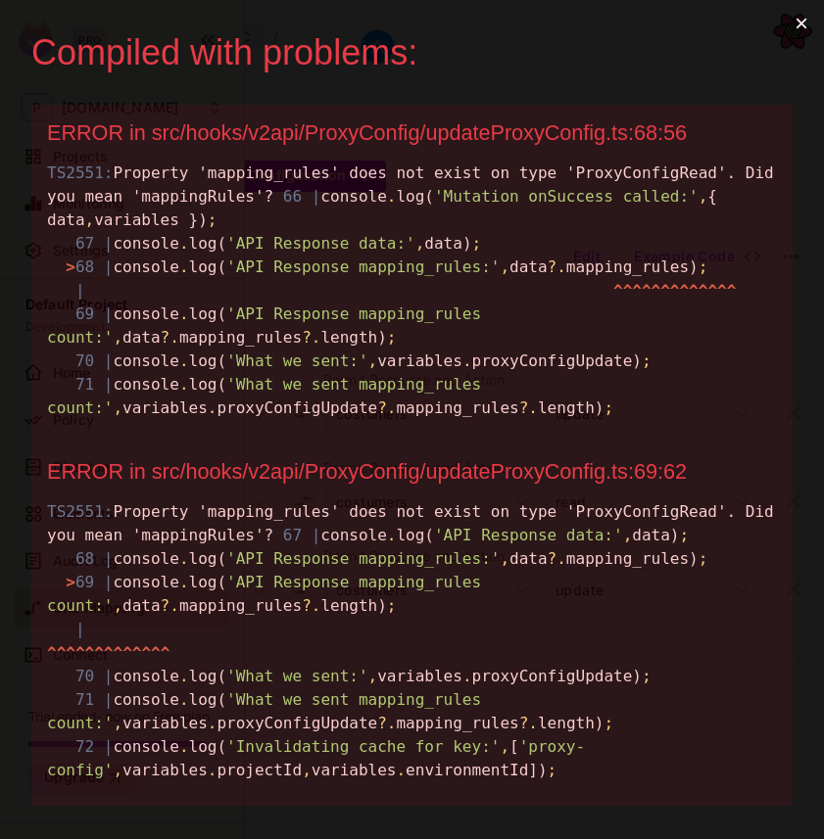
scroll to position [0, 0]
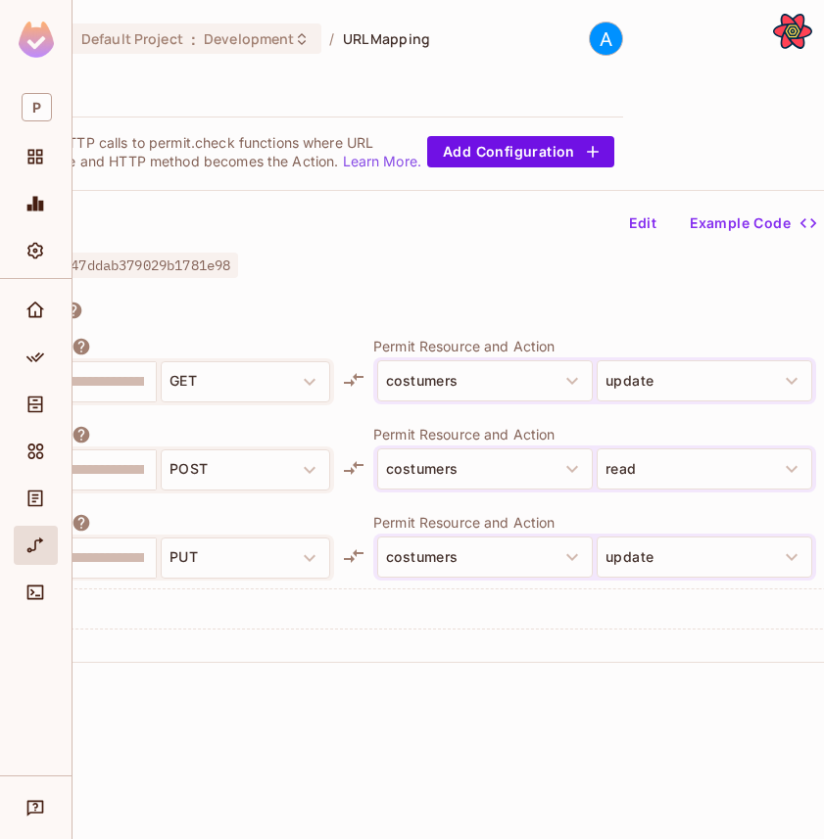
scroll to position [0, 229]
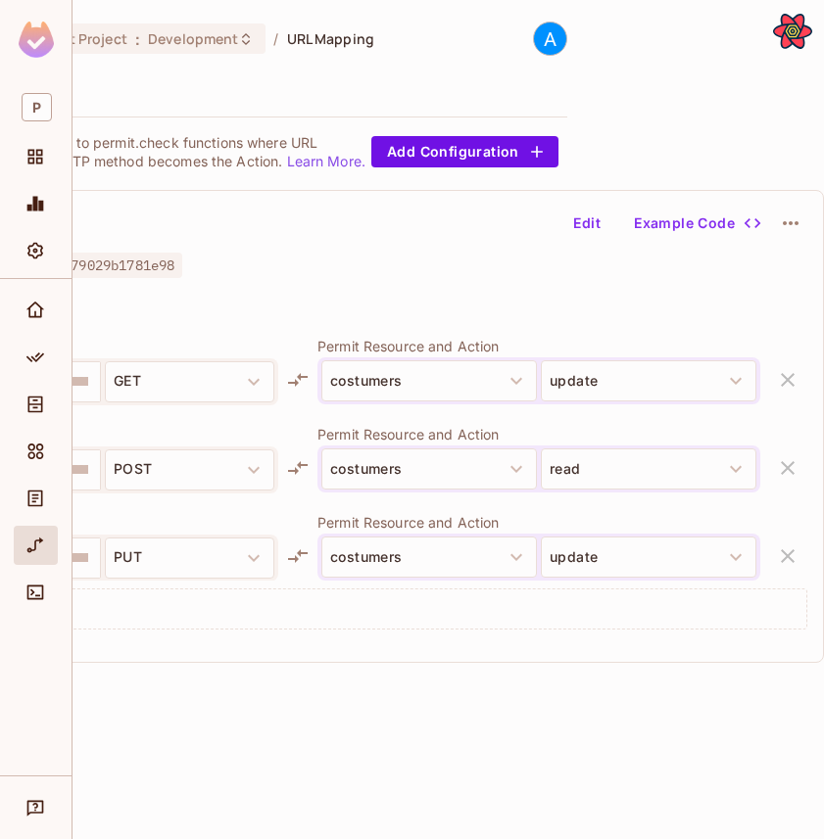
click at [588, 223] on button "Edit" at bounding box center [586, 223] width 63 height 31
click at [781, 370] on icon "button" at bounding box center [788, 380] width 24 height 24
click at [780, 370] on icon "button" at bounding box center [788, 380] width 24 height 24
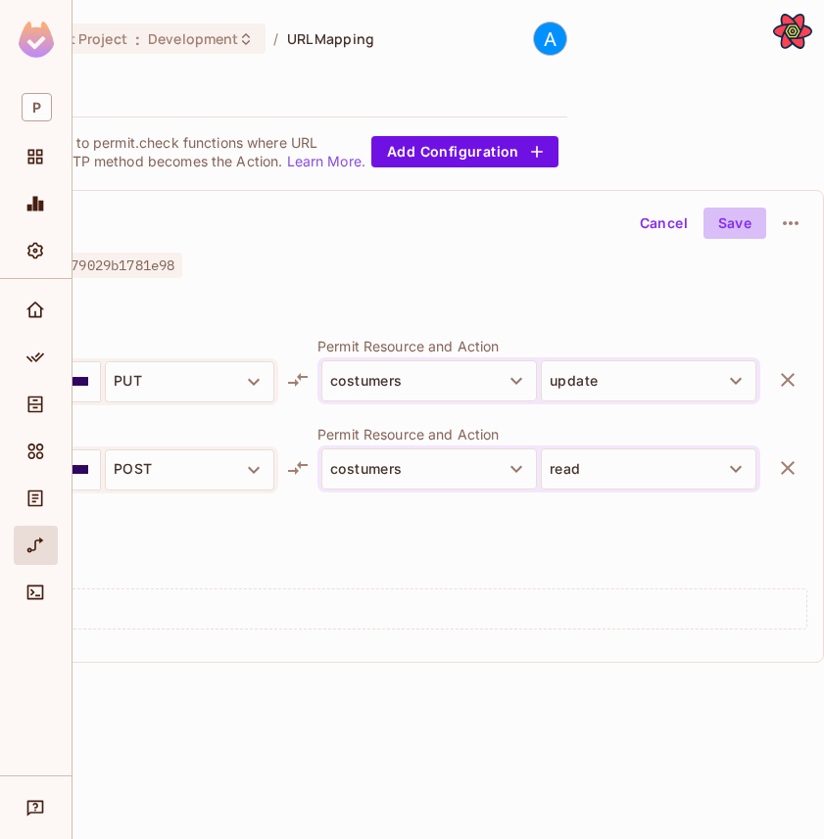
click at [736, 228] on button "Save" at bounding box center [734, 223] width 63 height 31
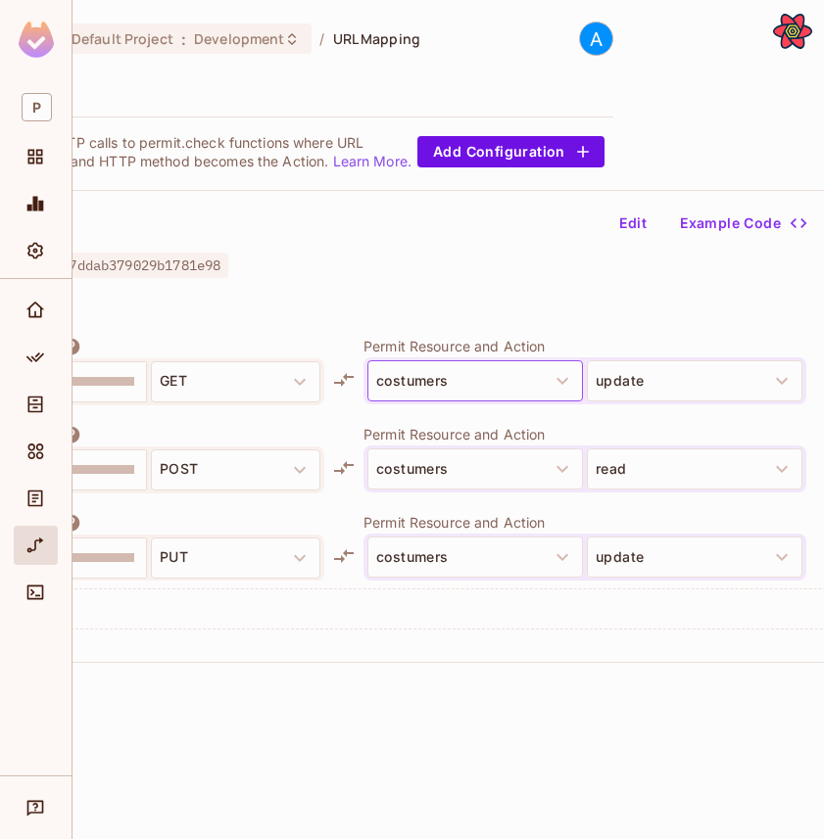
scroll to position [0, 229]
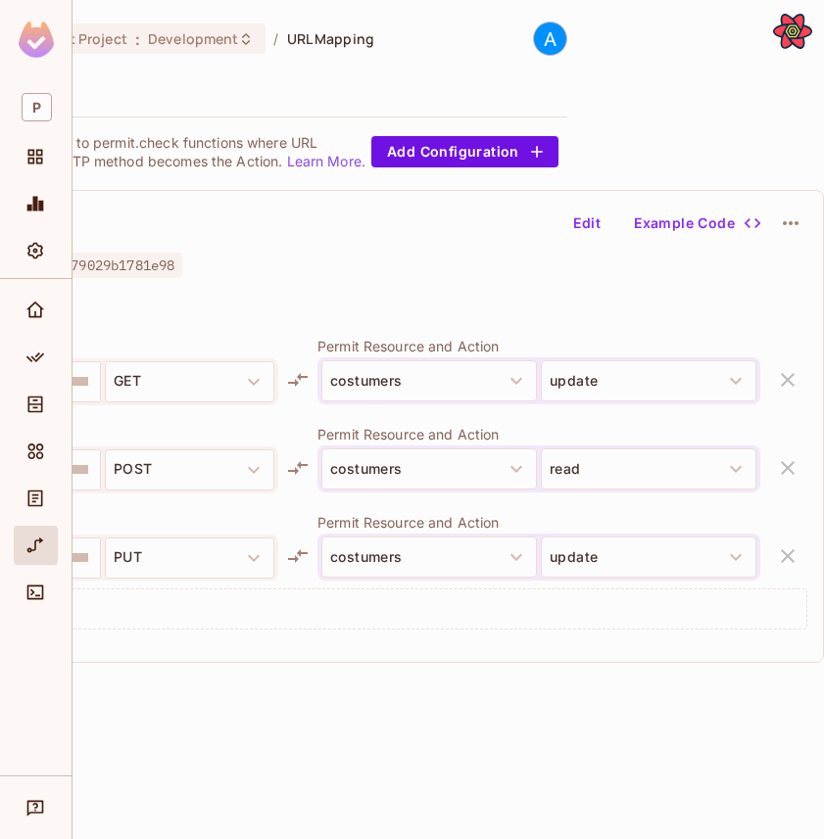
click at [573, 209] on button "Edit" at bounding box center [586, 223] width 63 height 31
click at [790, 389] on icon "button" at bounding box center [788, 380] width 24 height 24
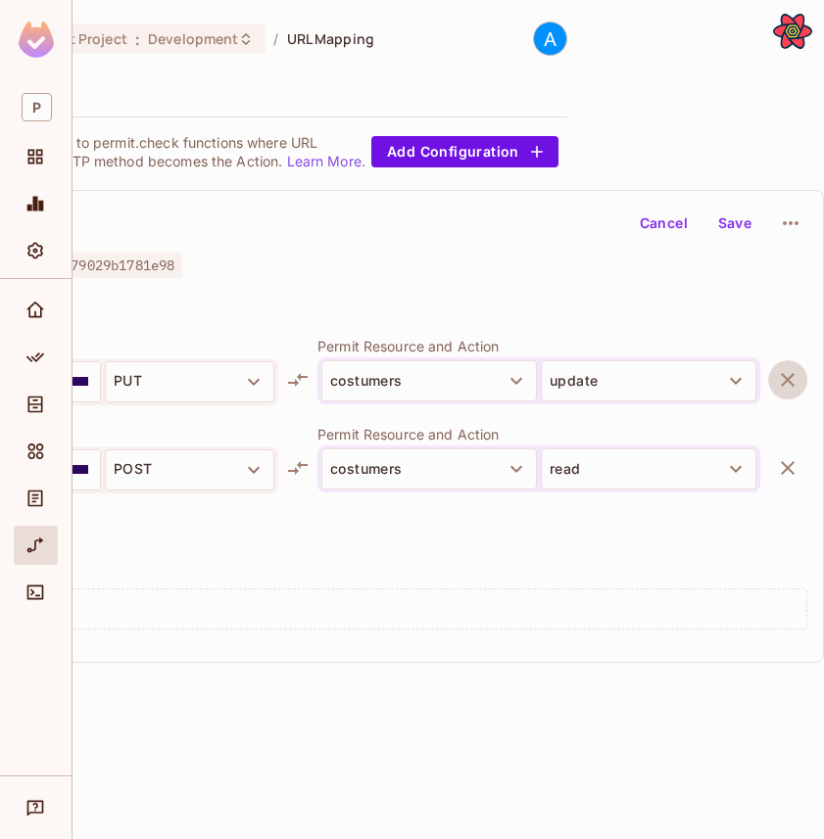
click at [790, 389] on icon "button" at bounding box center [788, 380] width 24 height 24
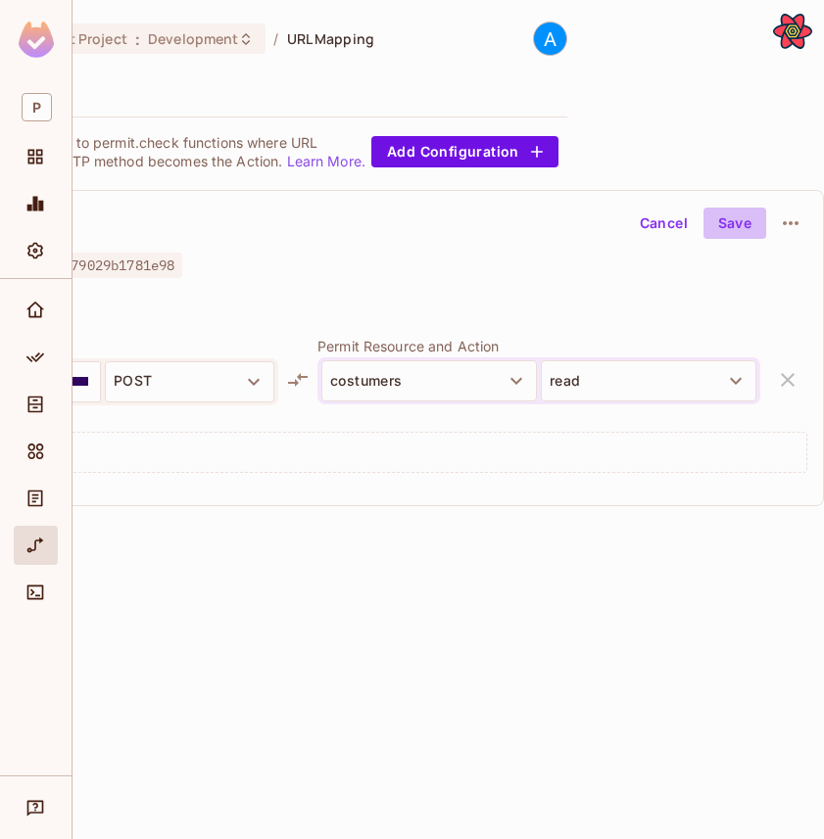
click at [731, 223] on button "Save" at bounding box center [734, 223] width 63 height 31
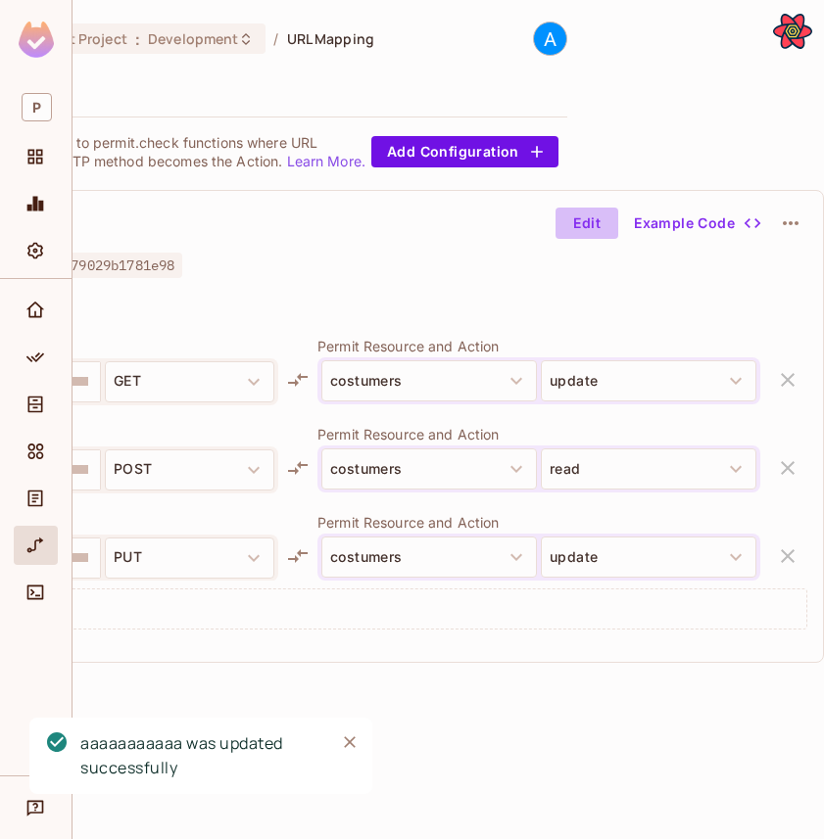
click at [596, 236] on button "Edit" at bounding box center [586, 223] width 63 height 31
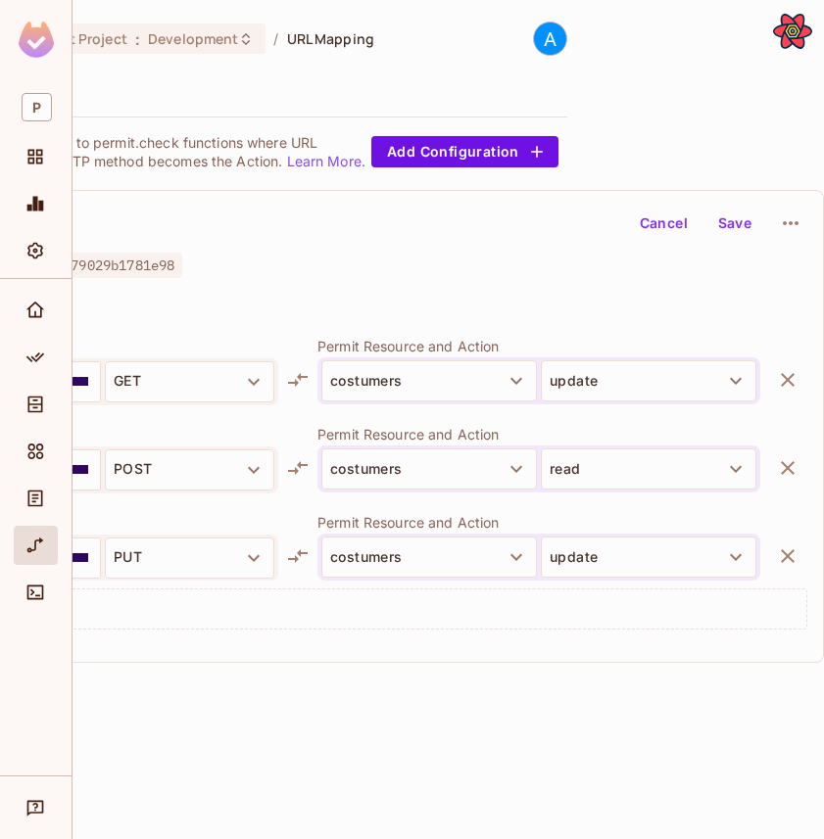
click at [778, 371] on icon "button" at bounding box center [788, 380] width 24 height 24
click at [778, 372] on icon "button" at bounding box center [788, 380] width 24 height 24
click at [722, 219] on button "Save" at bounding box center [734, 223] width 63 height 31
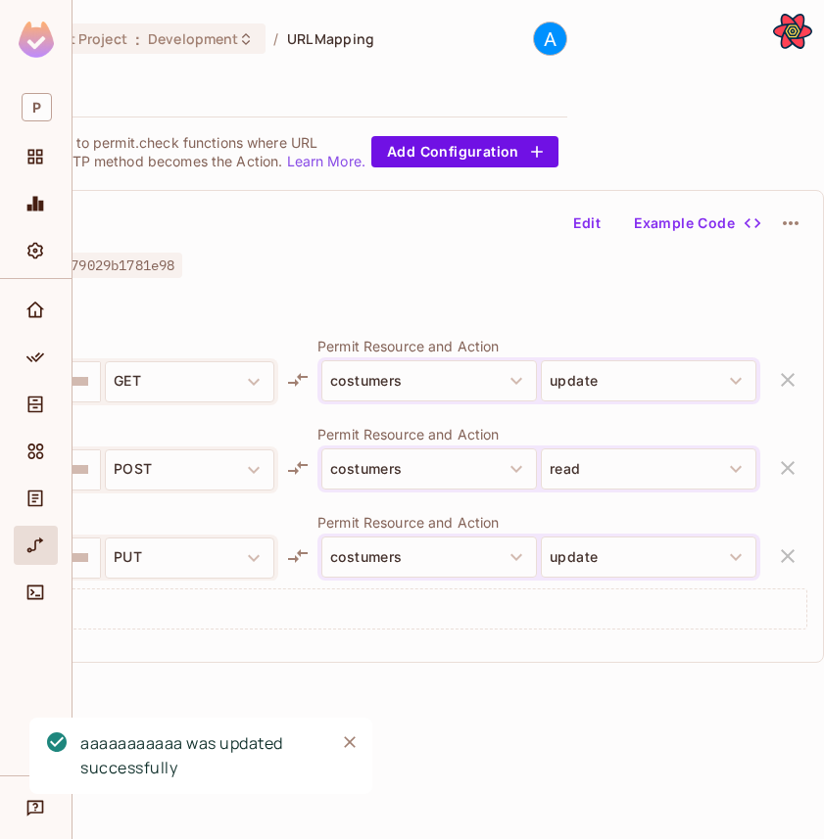
click at [739, 102] on div "**********" at bounding box center [447, 419] width 751 height 839
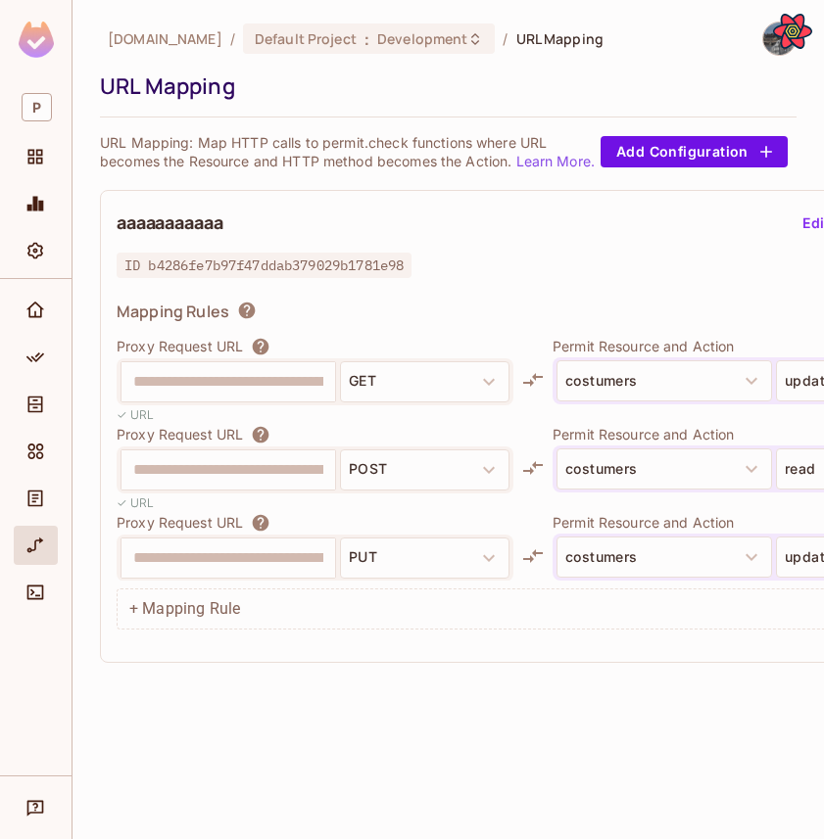
scroll to position [0, 229]
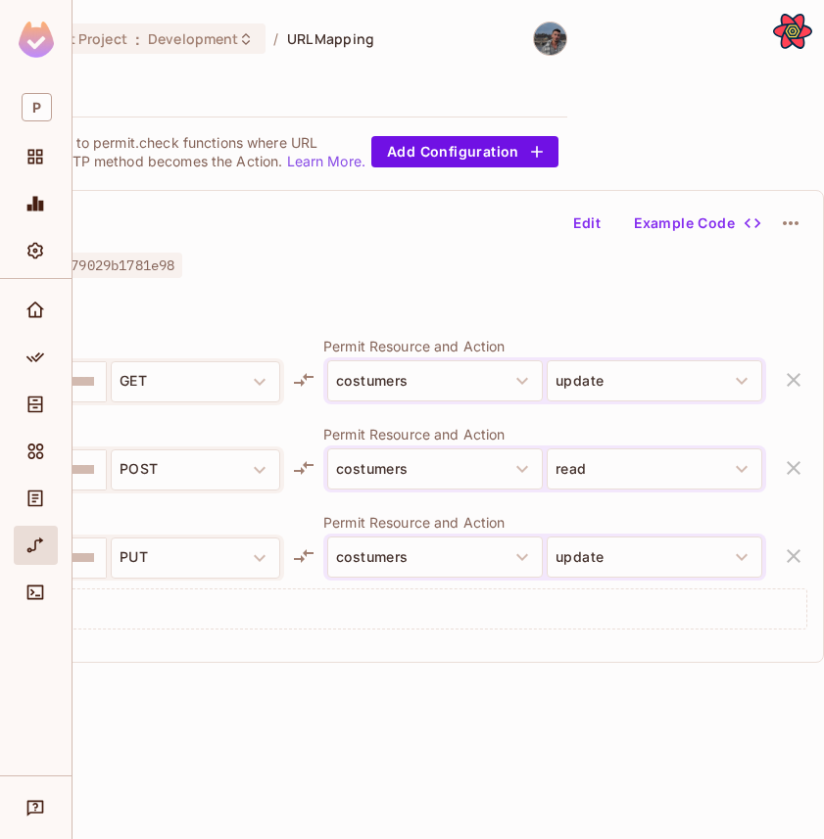
click at [578, 226] on button "Edit" at bounding box center [586, 223] width 63 height 31
click at [792, 393] on button "button" at bounding box center [793, 379] width 39 height 39
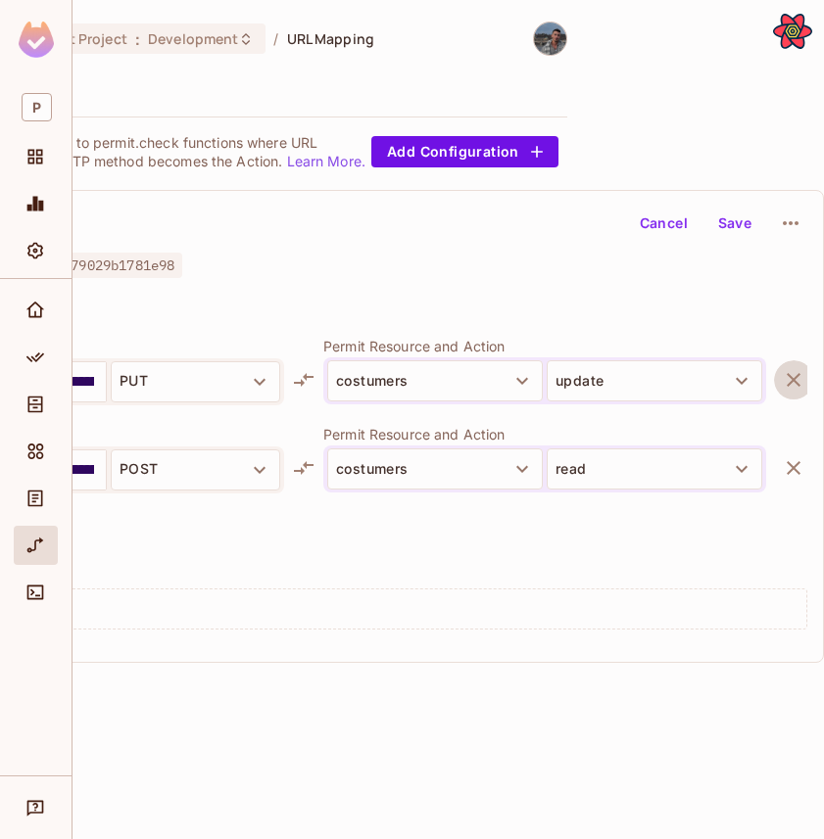
click at [792, 393] on button "button" at bounding box center [793, 379] width 39 height 39
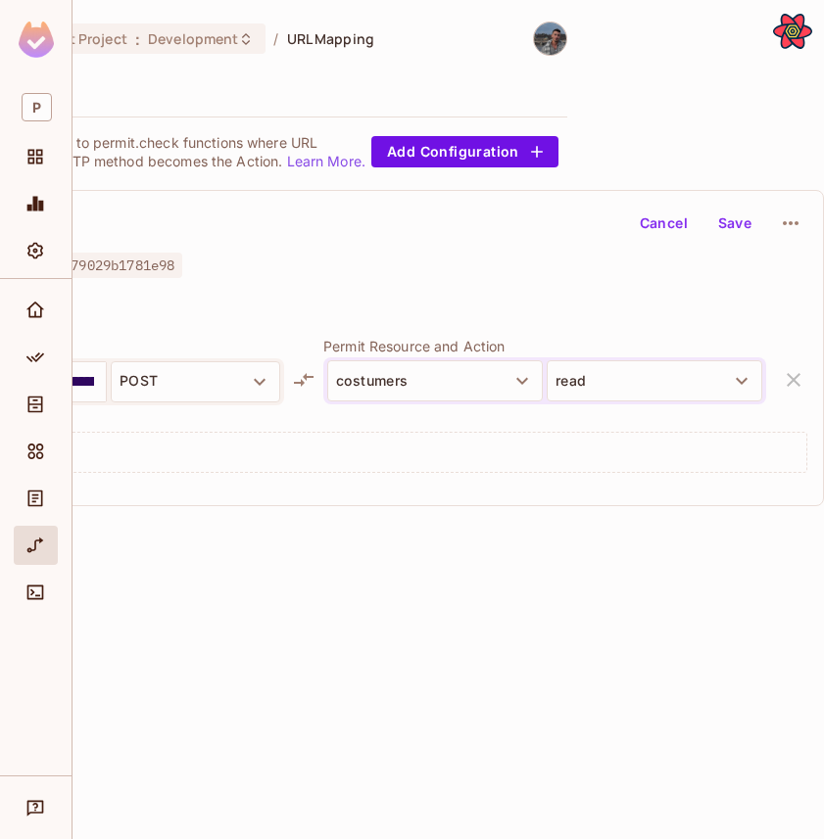
click at [735, 229] on button "Save" at bounding box center [734, 223] width 63 height 31
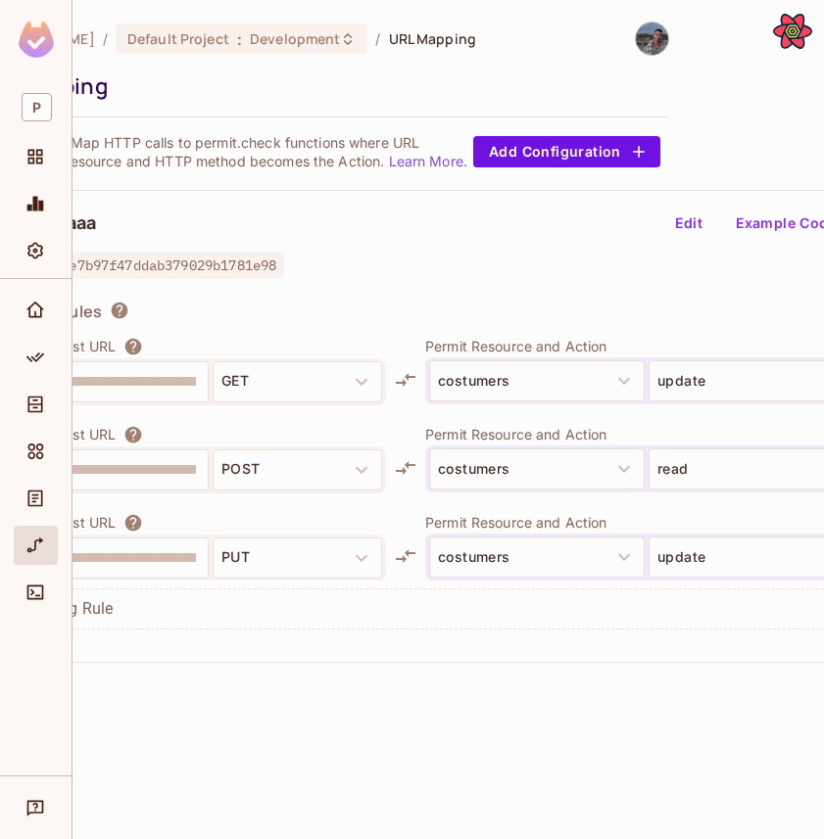
scroll to position [0, 229]
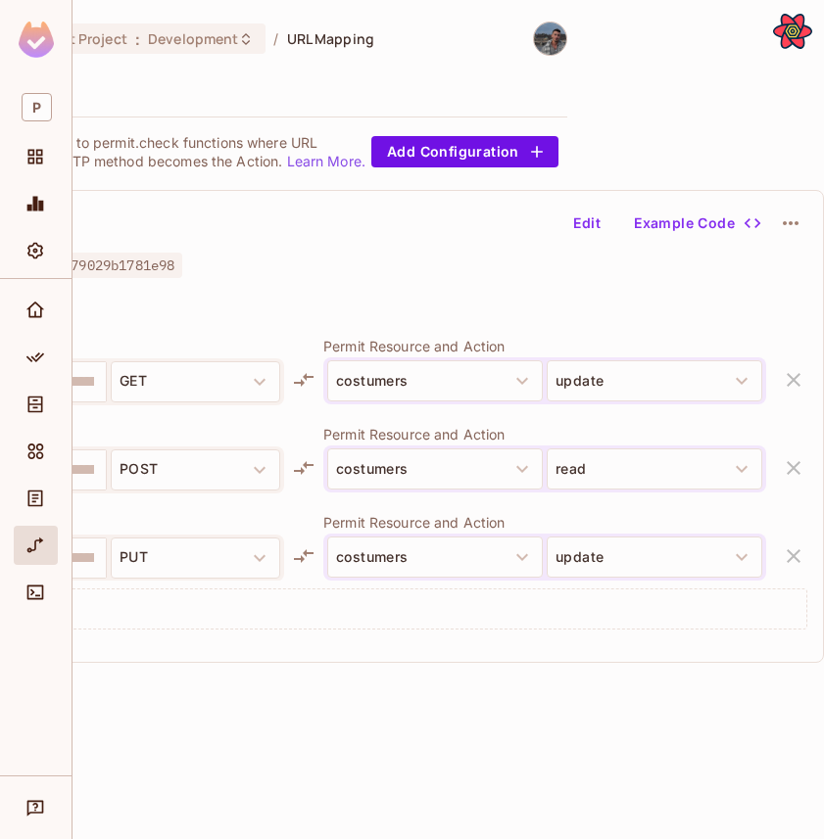
click at [587, 225] on button "Edit" at bounding box center [586, 223] width 63 height 31
click at [798, 378] on icon "button" at bounding box center [794, 380] width 24 height 24
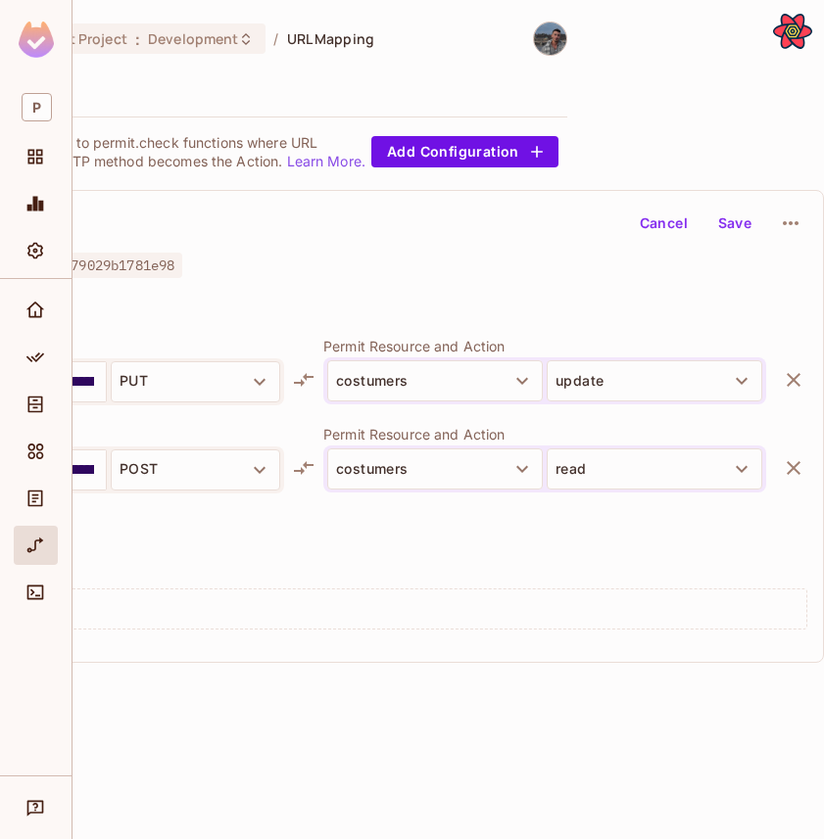
click at [728, 234] on button "Save" at bounding box center [734, 223] width 63 height 31
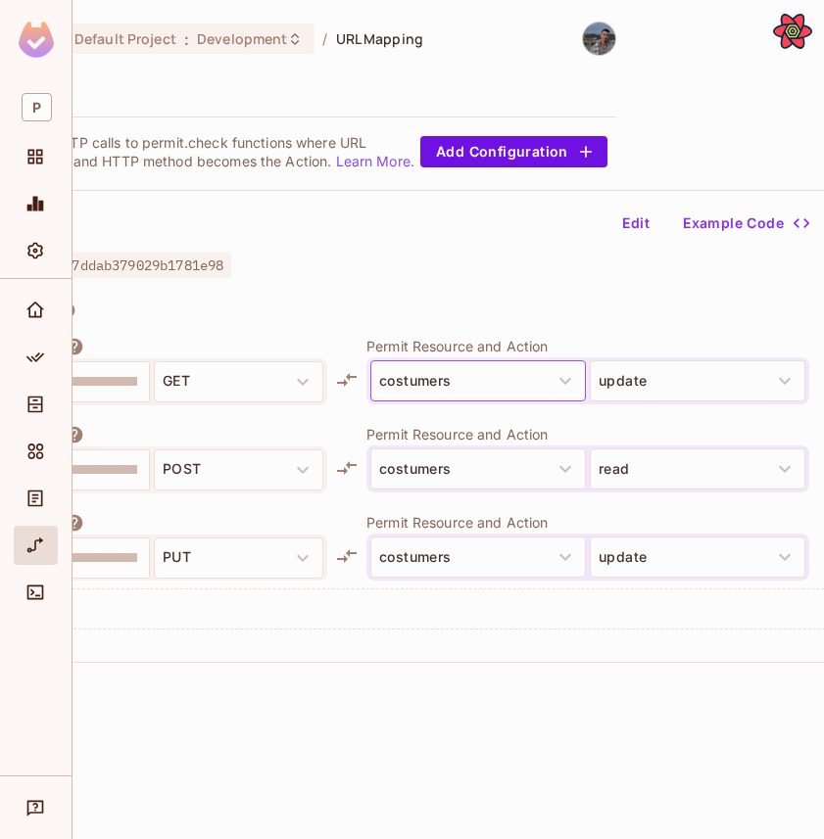
scroll to position [0, 229]
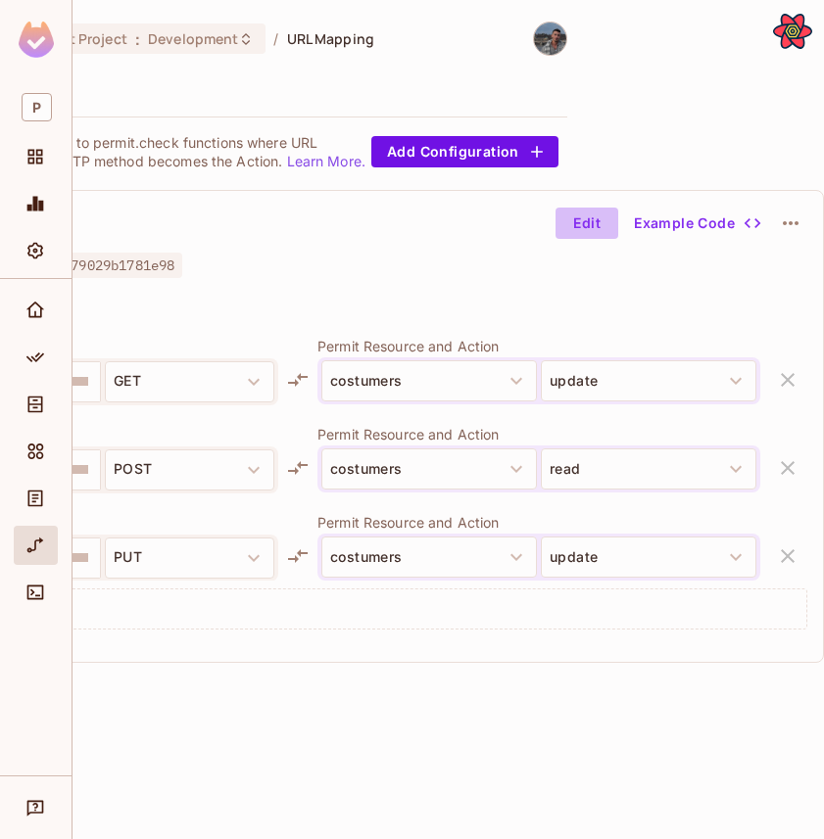
click at [576, 211] on button "Edit" at bounding box center [586, 223] width 63 height 31
click at [788, 370] on icon "button" at bounding box center [788, 380] width 24 height 24
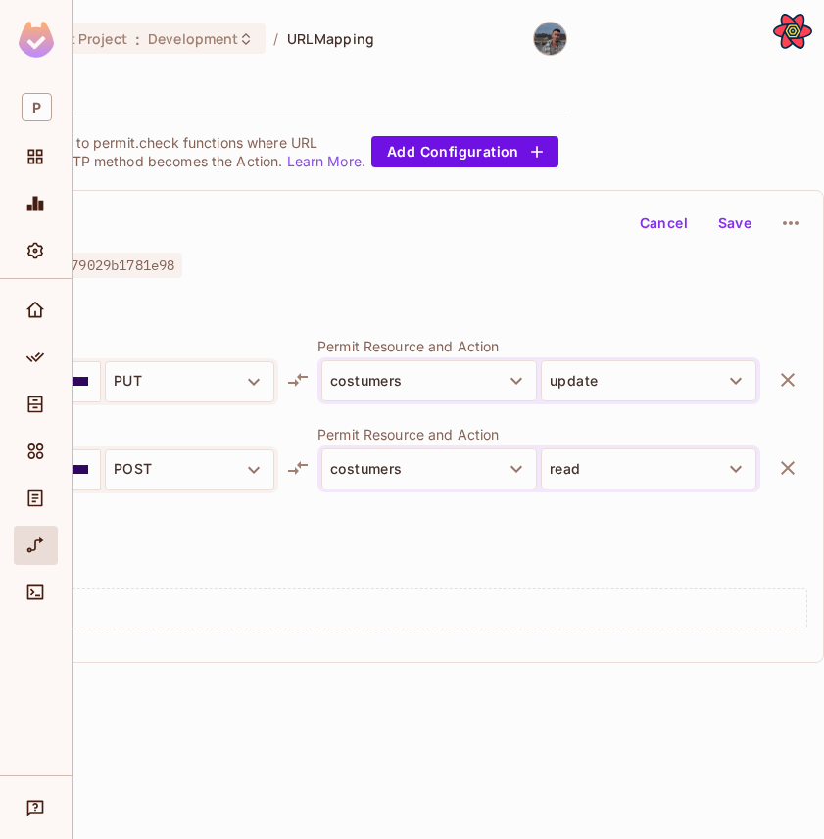
click at [734, 226] on button "Save" at bounding box center [734, 223] width 63 height 31
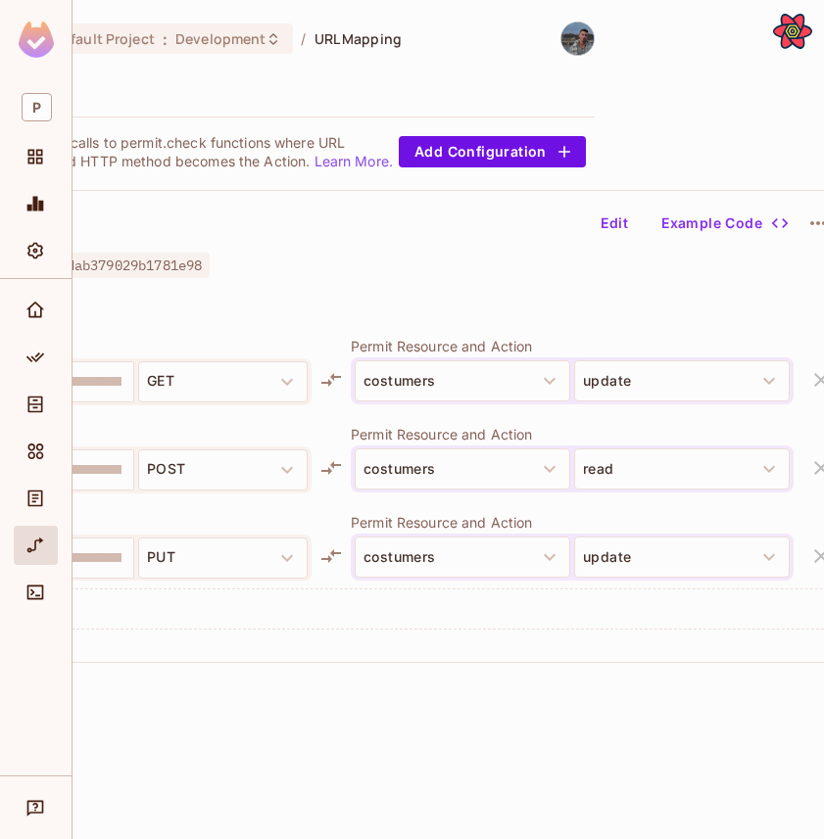
scroll to position [0, 229]
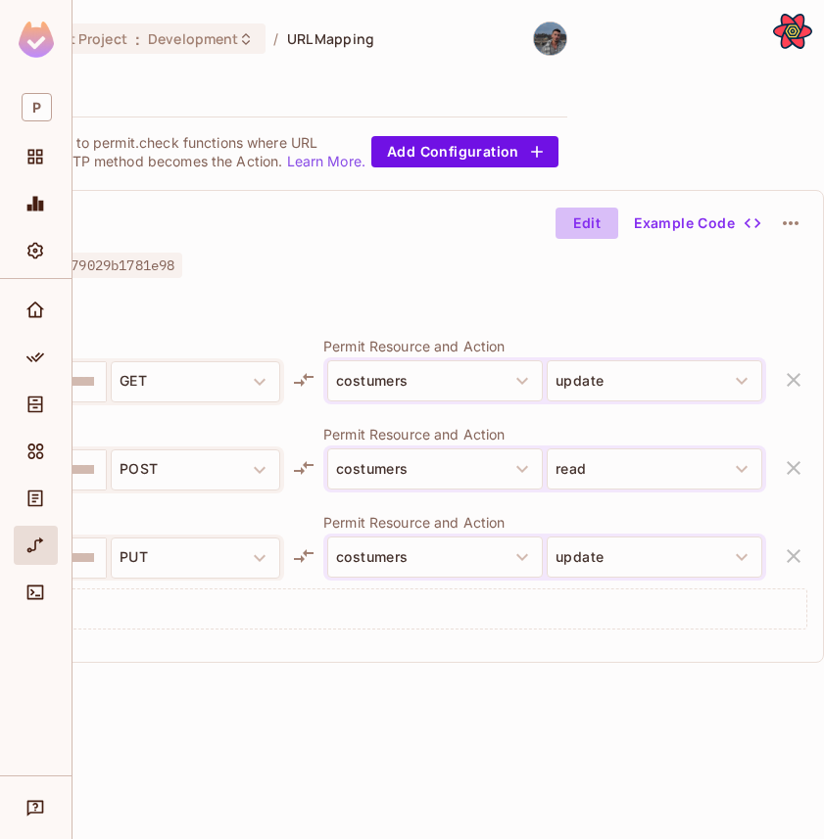
click at [571, 226] on button "Edit" at bounding box center [586, 223] width 63 height 31
click at [785, 390] on icon "button" at bounding box center [794, 380] width 24 height 24
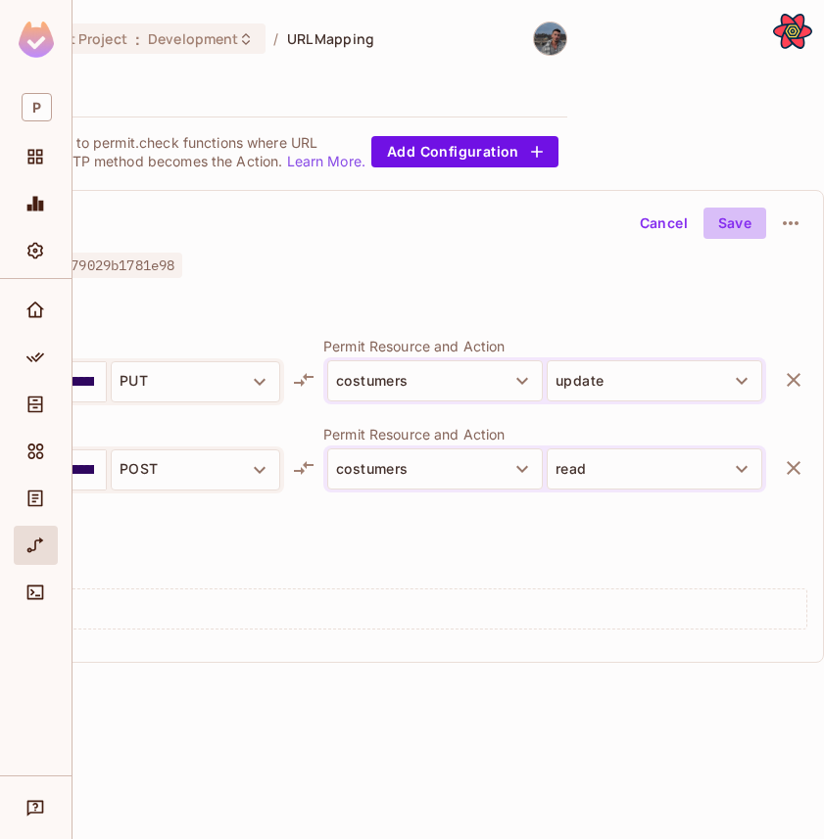
click at [739, 230] on button "Save" at bounding box center [734, 223] width 63 height 31
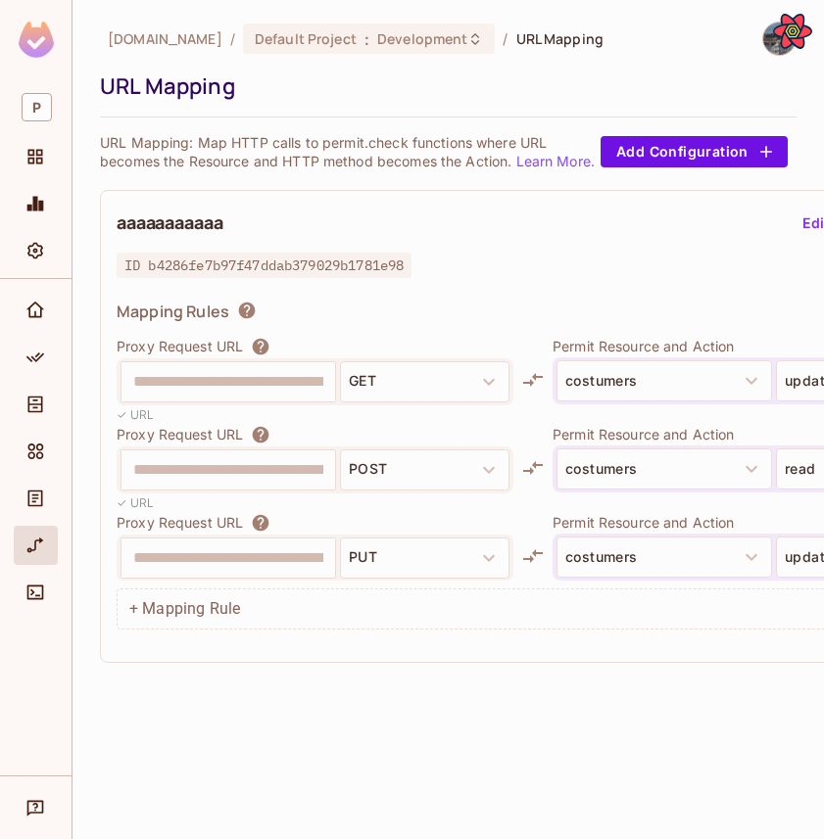
scroll to position [0, 229]
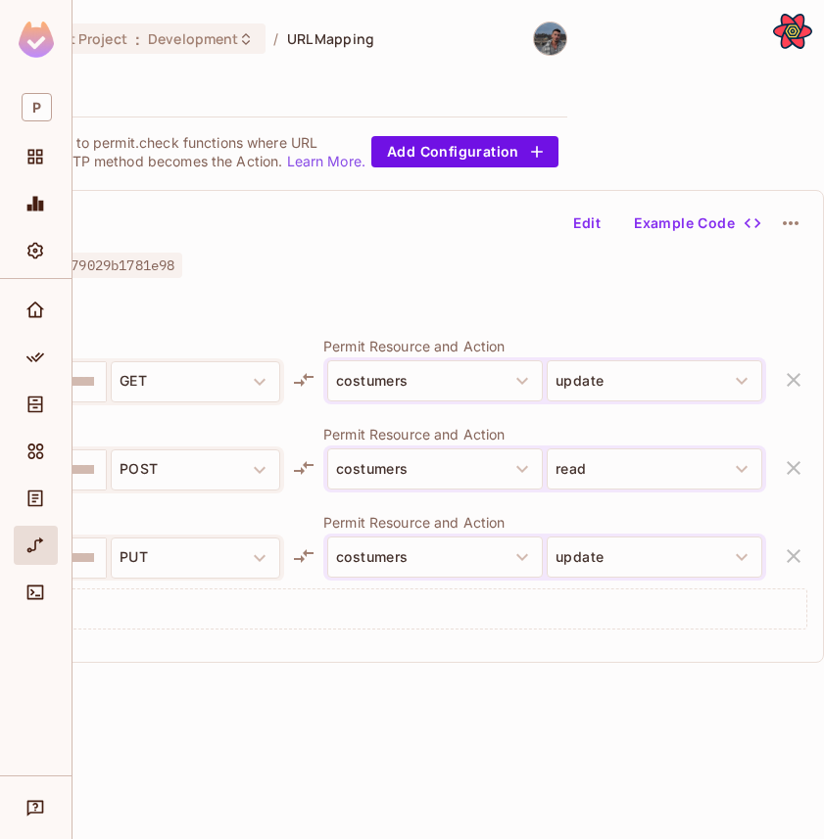
click at [585, 224] on button "Edit" at bounding box center [586, 223] width 63 height 31
click at [782, 370] on icon "button" at bounding box center [794, 380] width 24 height 24
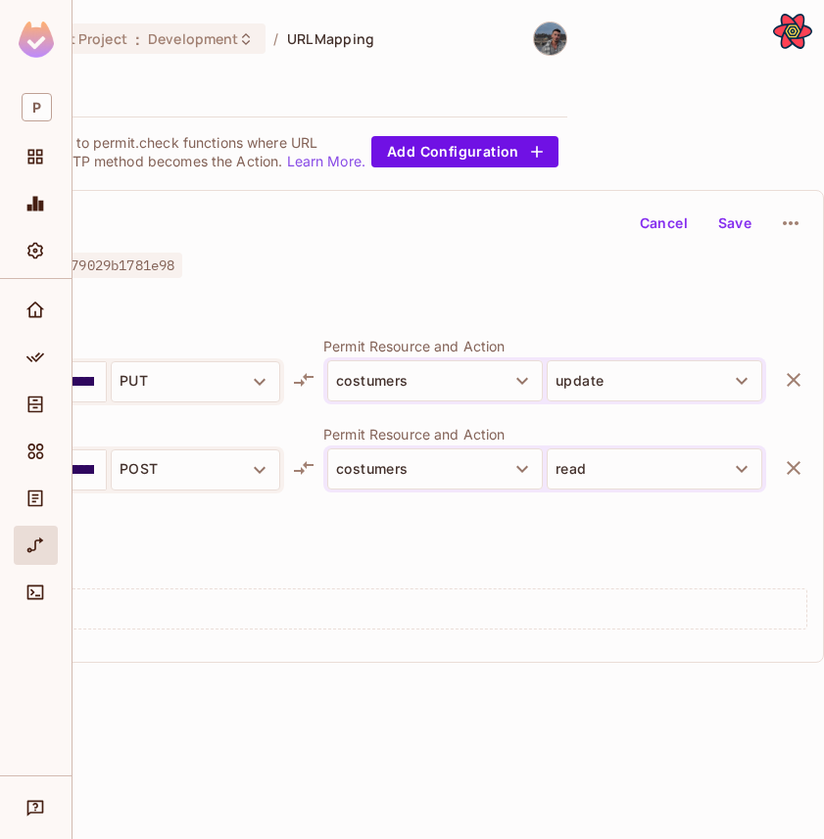
click at [723, 215] on button "Save" at bounding box center [734, 223] width 63 height 31
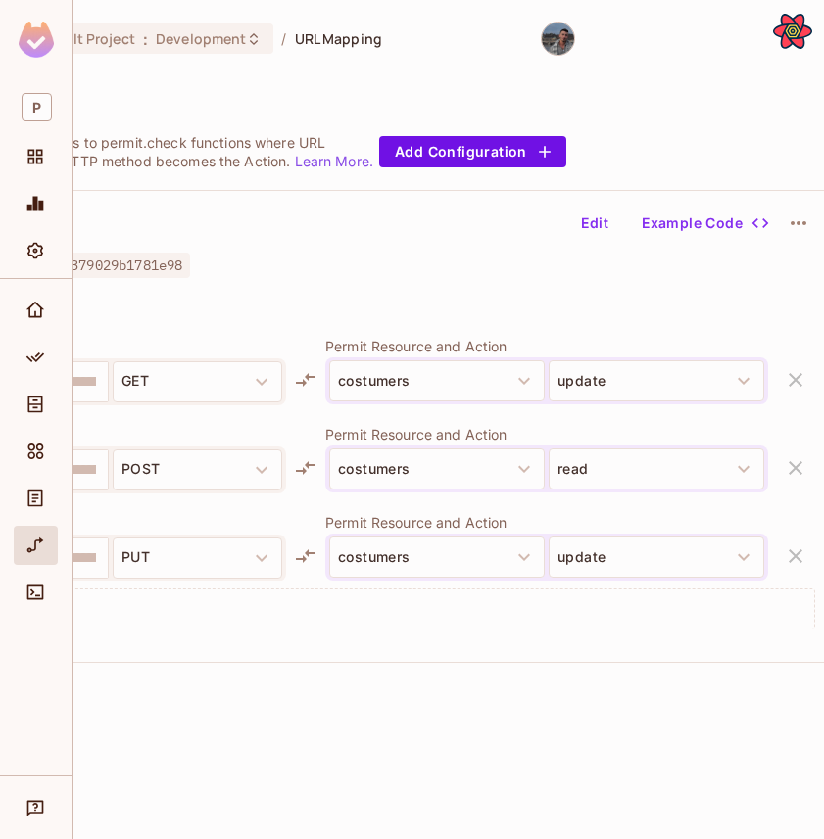
scroll to position [0, 229]
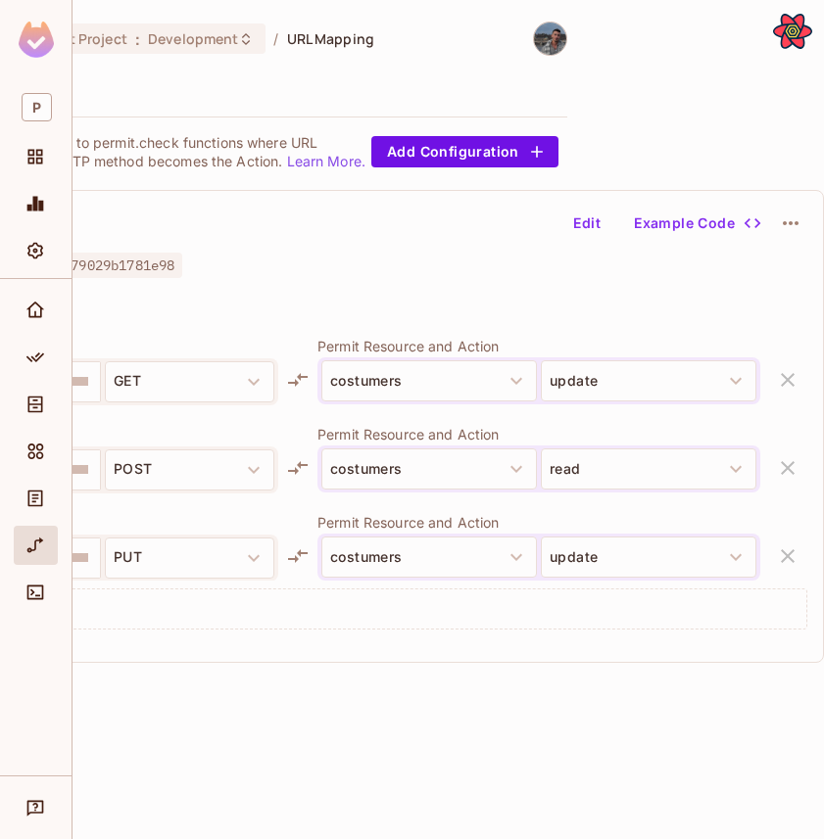
click at [596, 219] on button "Edit" at bounding box center [586, 223] width 63 height 31
click at [772, 380] on button "button" at bounding box center [787, 379] width 39 height 39
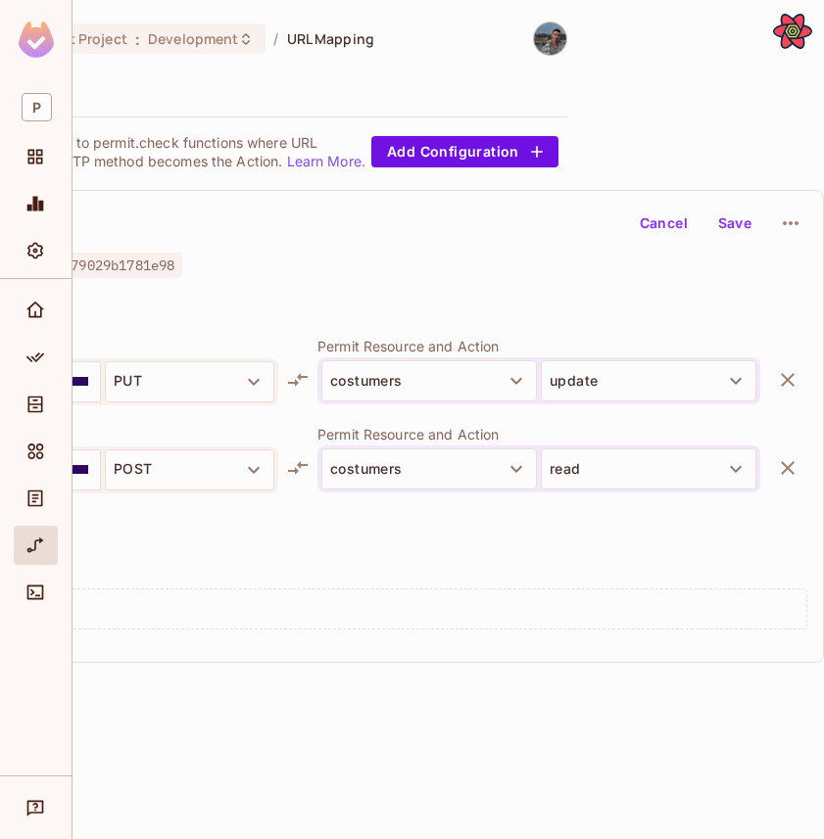
click at [728, 219] on button "Save" at bounding box center [734, 223] width 63 height 31
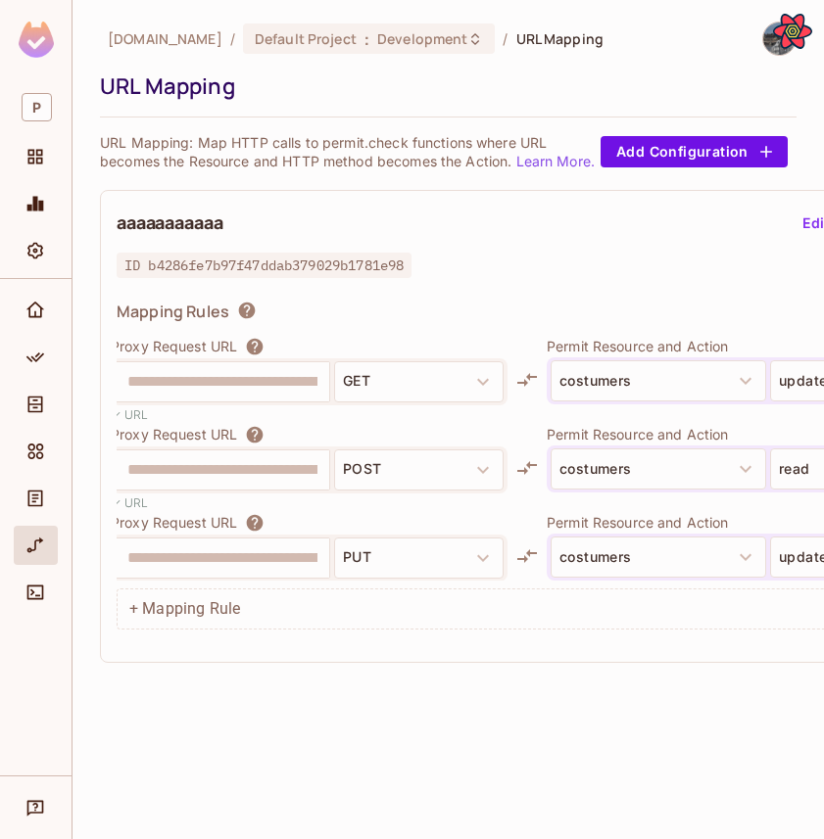
scroll to position [0, 229]
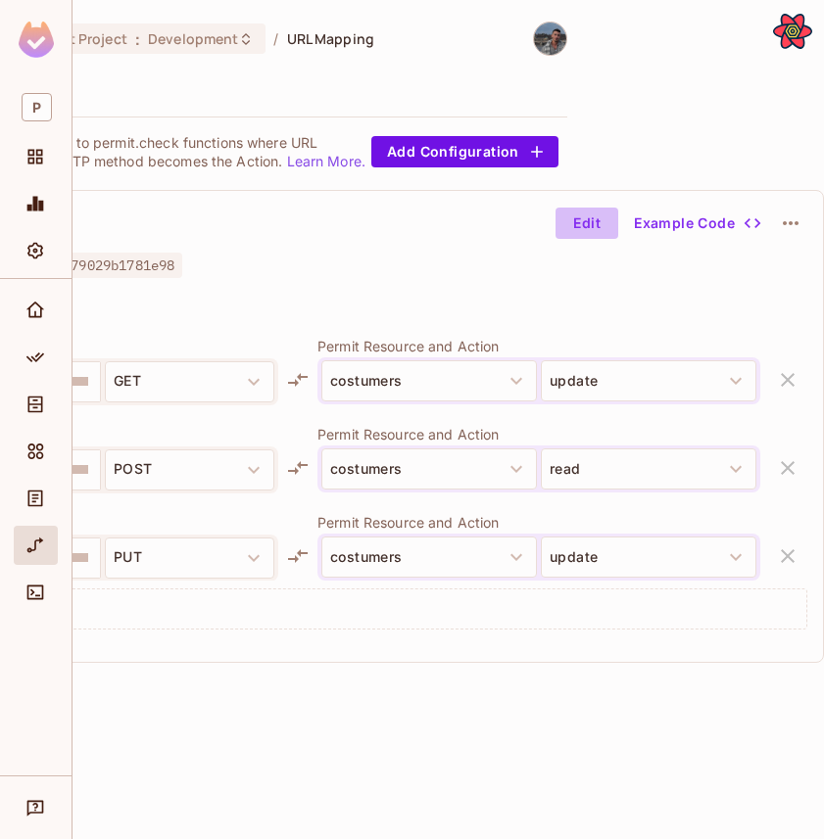
click at [576, 232] on button "Edit" at bounding box center [586, 223] width 63 height 31
click at [781, 389] on icon "button" at bounding box center [788, 380] width 24 height 24
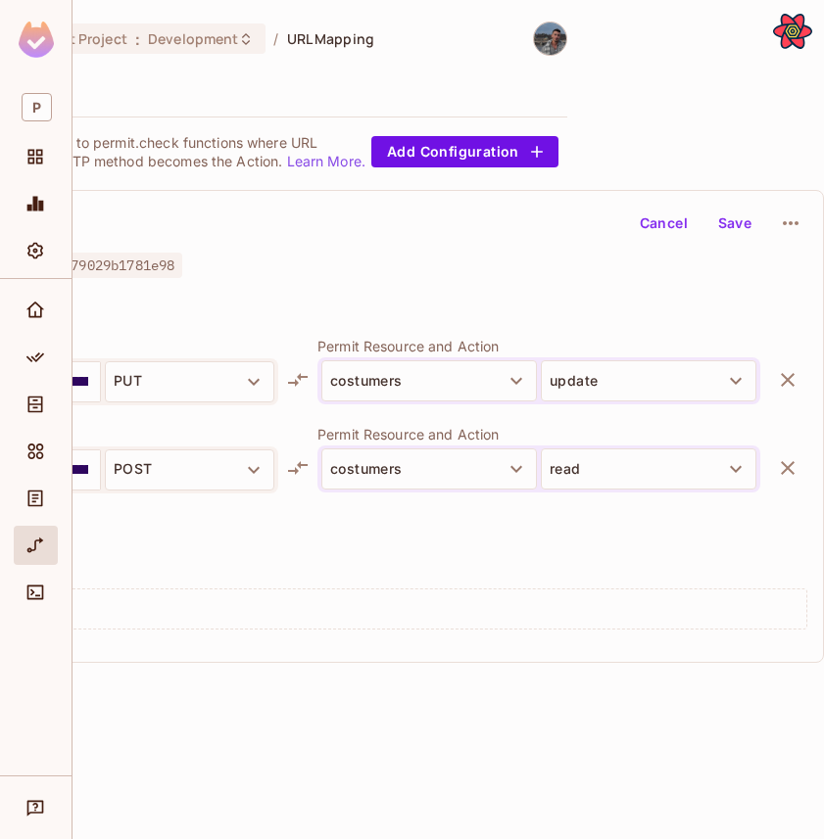
click at [733, 217] on button "Save" at bounding box center [734, 223] width 63 height 31
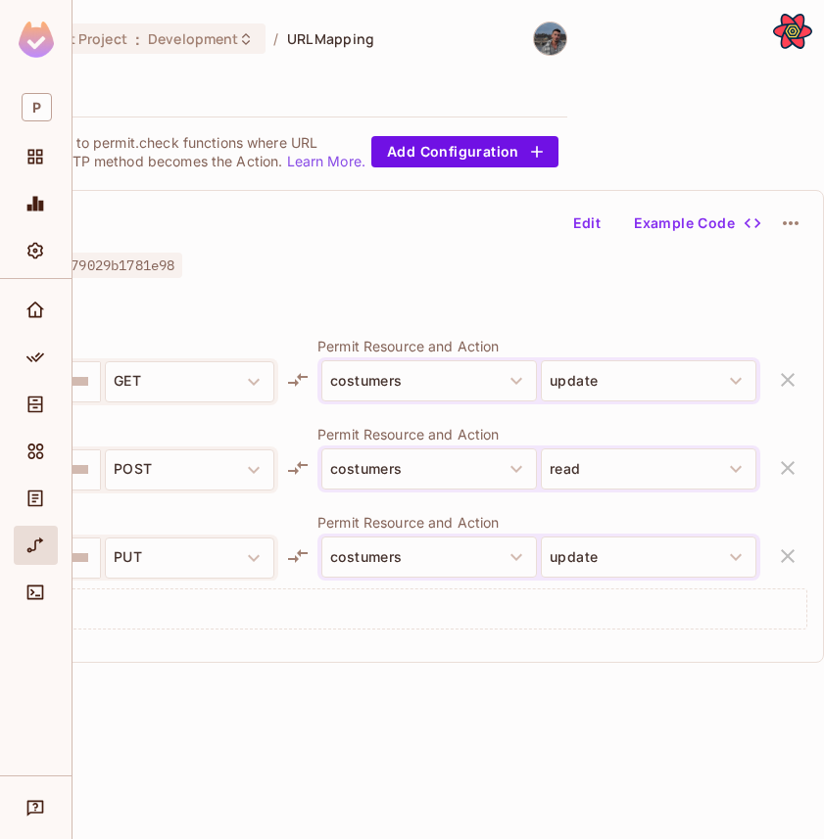
scroll to position [108, 6]
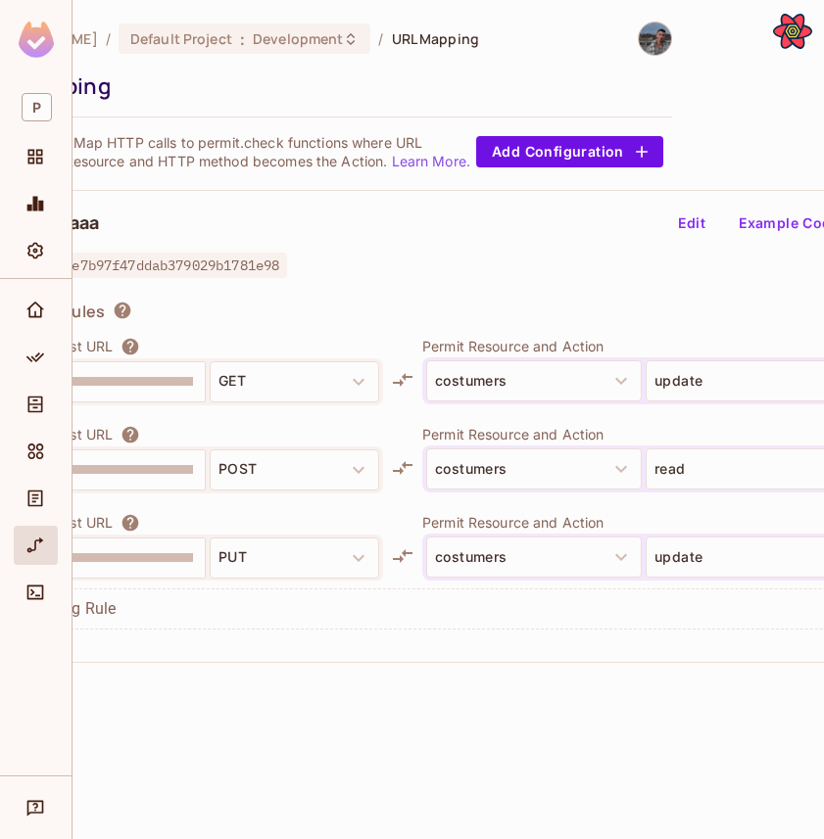
scroll to position [0, 229]
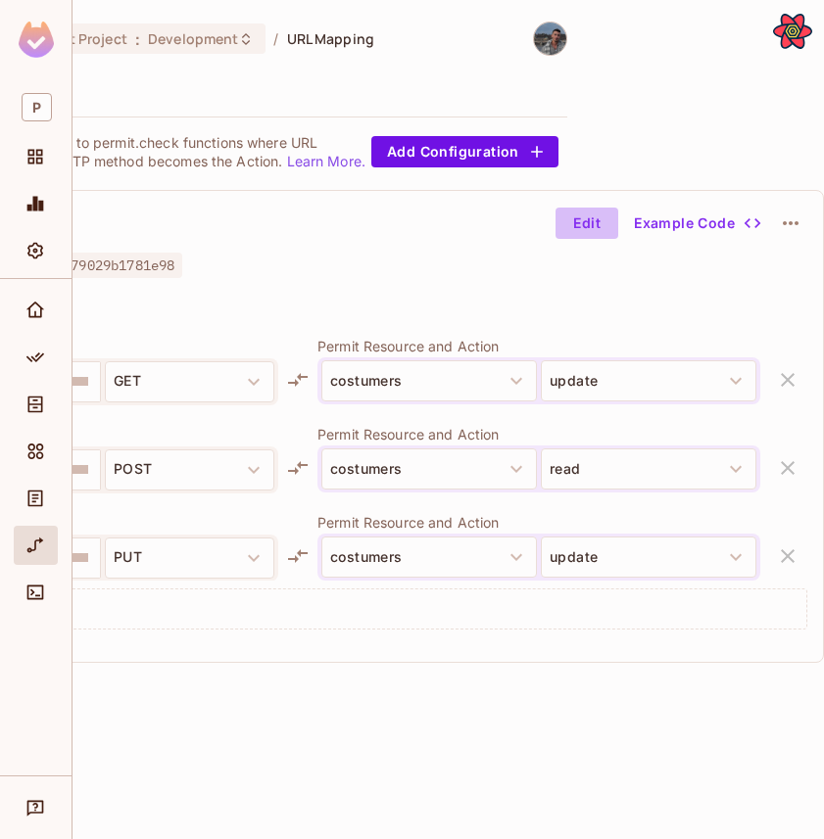
click at [578, 233] on button "Edit" at bounding box center [586, 223] width 63 height 31
click at [782, 363] on button "button" at bounding box center [787, 379] width 39 height 39
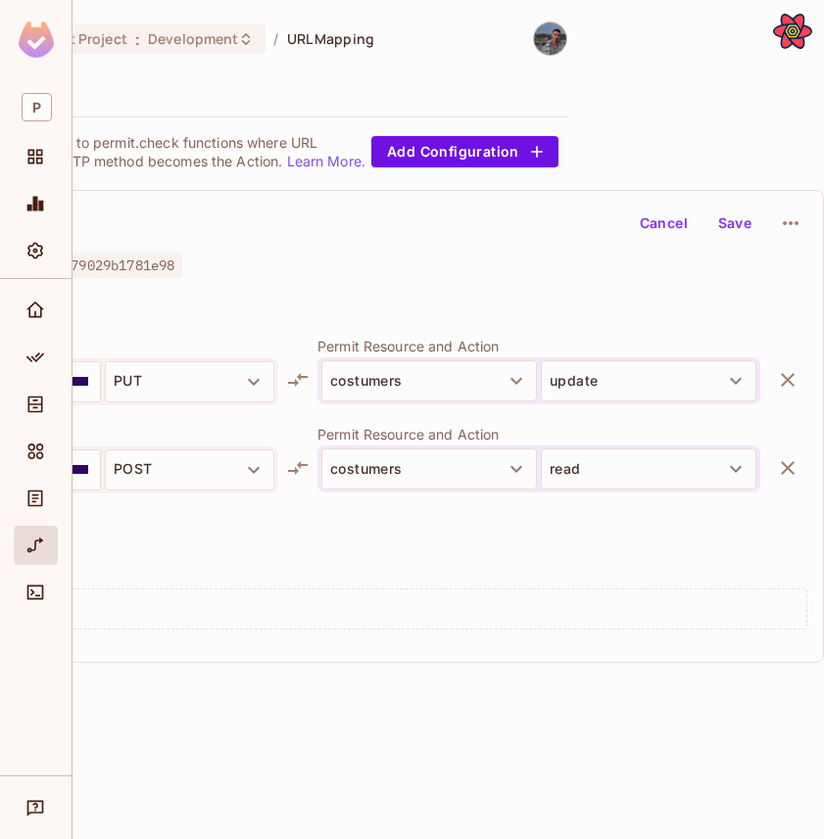
click at [743, 224] on button "Save" at bounding box center [734, 223] width 63 height 31
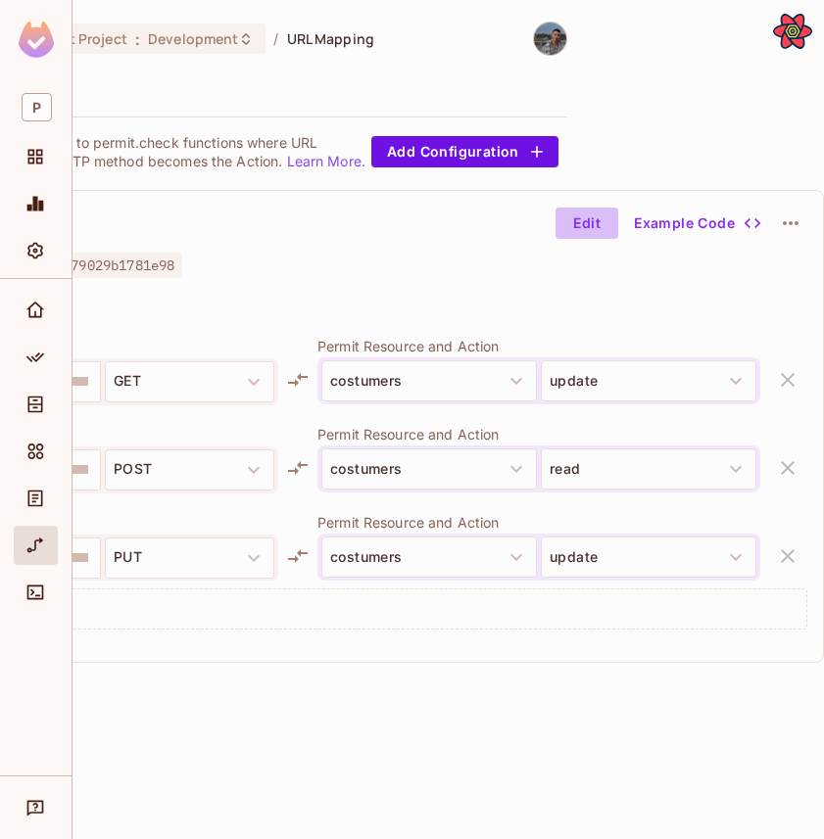
click at [585, 216] on button "Edit" at bounding box center [586, 223] width 63 height 31
click at [803, 395] on div "**********" at bounding box center [347, 458] width 920 height 245
click at [798, 386] on icon "button" at bounding box center [788, 380] width 24 height 24
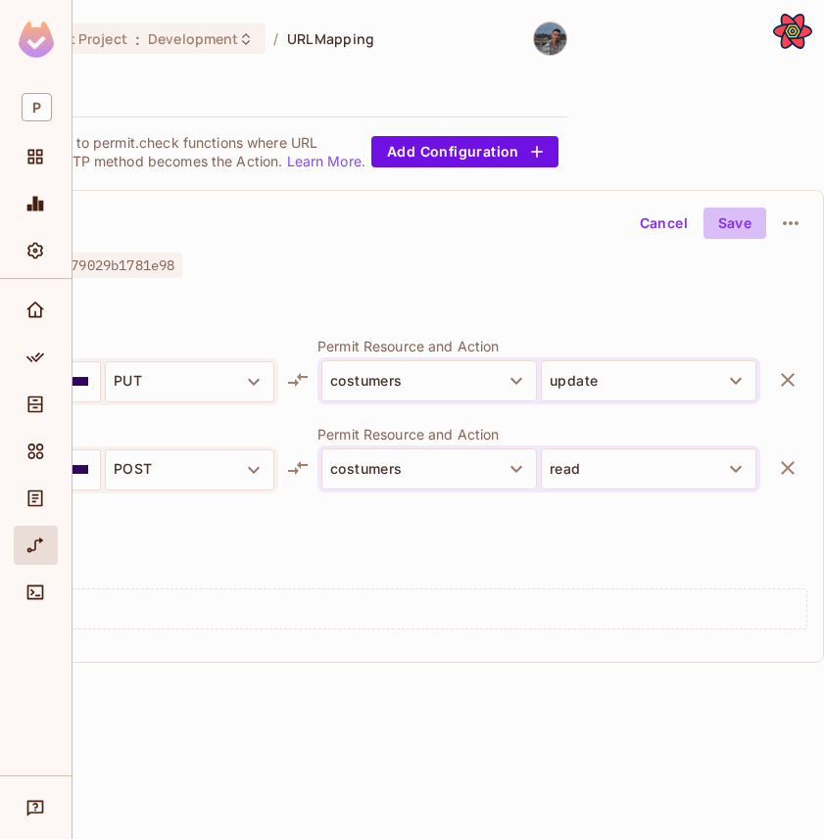
click at [726, 232] on button "Save" at bounding box center [734, 223] width 63 height 31
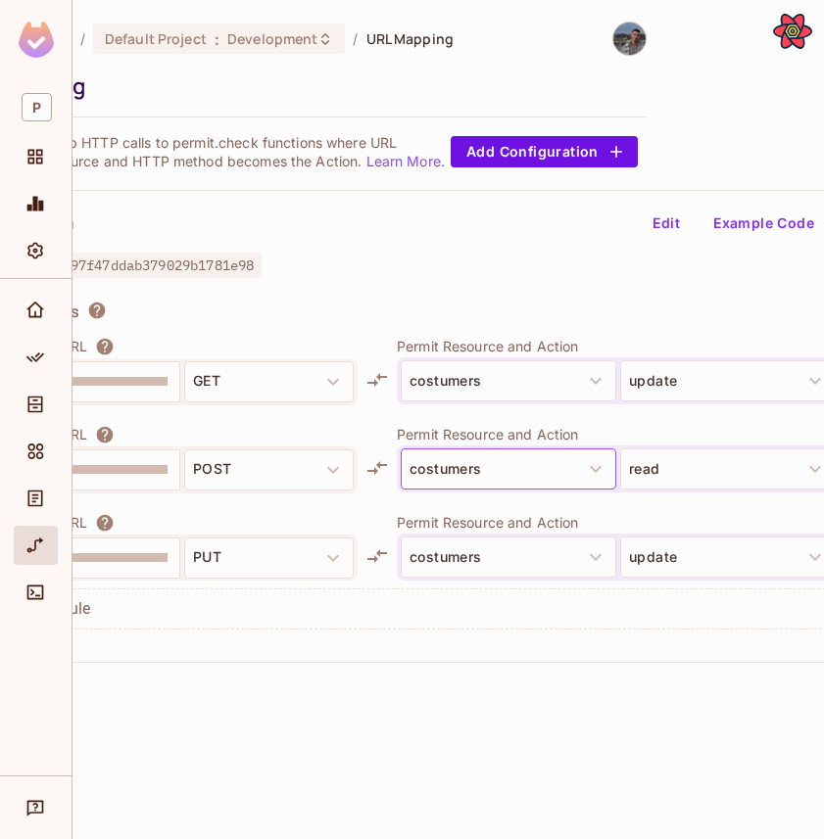
scroll to position [0, 229]
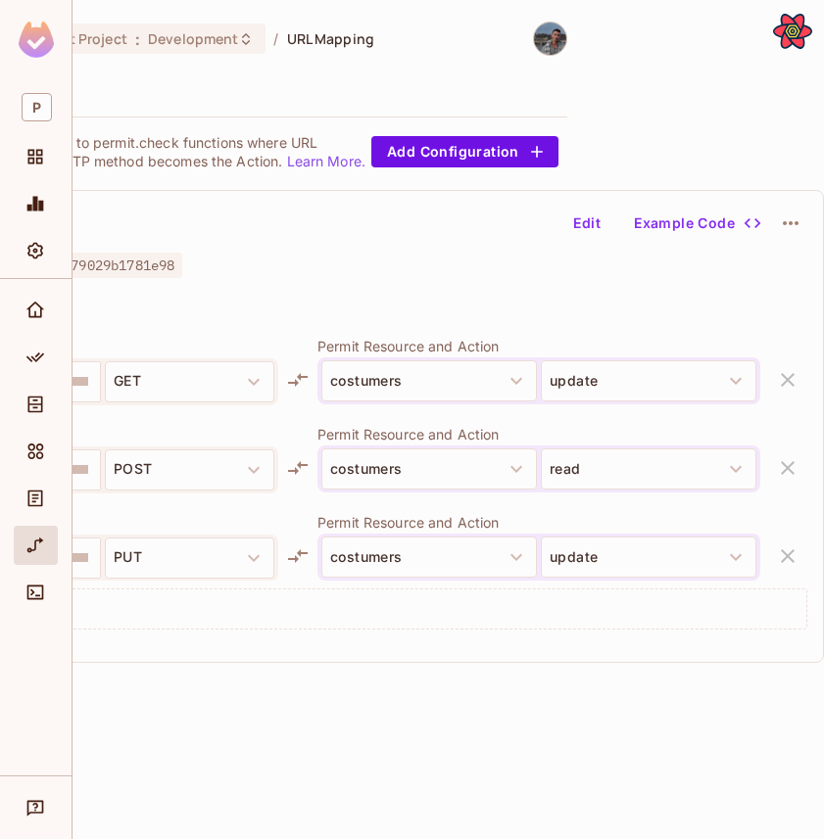
click at [589, 226] on button "Edit" at bounding box center [586, 223] width 63 height 31
click at [589, 226] on div "**********" at bounding box center [347, 223] width 920 height 33
click at [781, 371] on icon "button" at bounding box center [788, 380] width 24 height 24
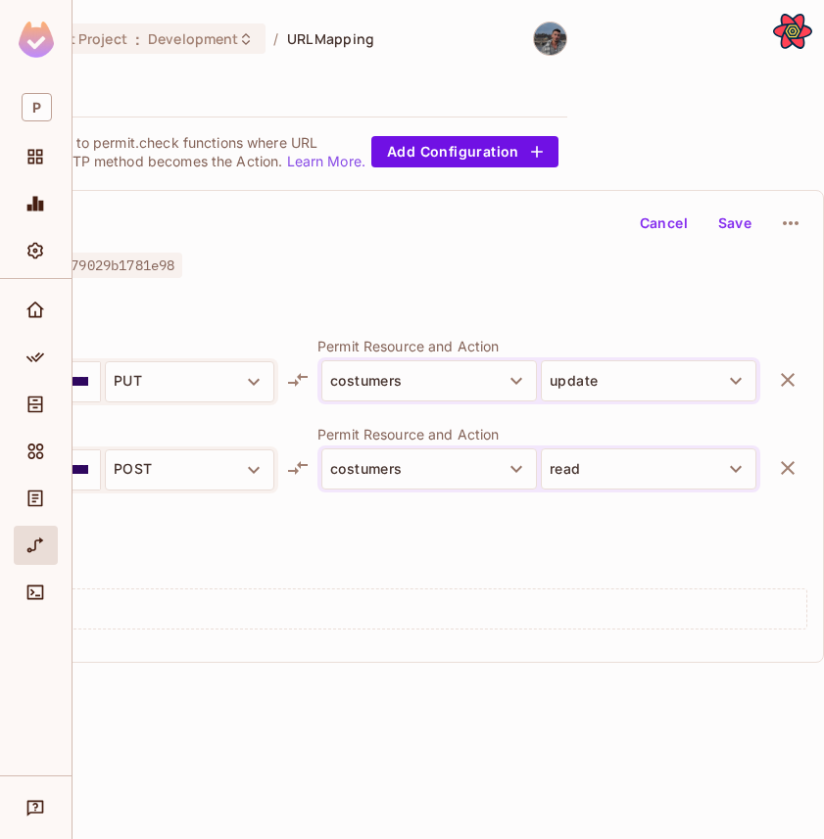
click at [719, 227] on button "Save" at bounding box center [734, 223] width 63 height 31
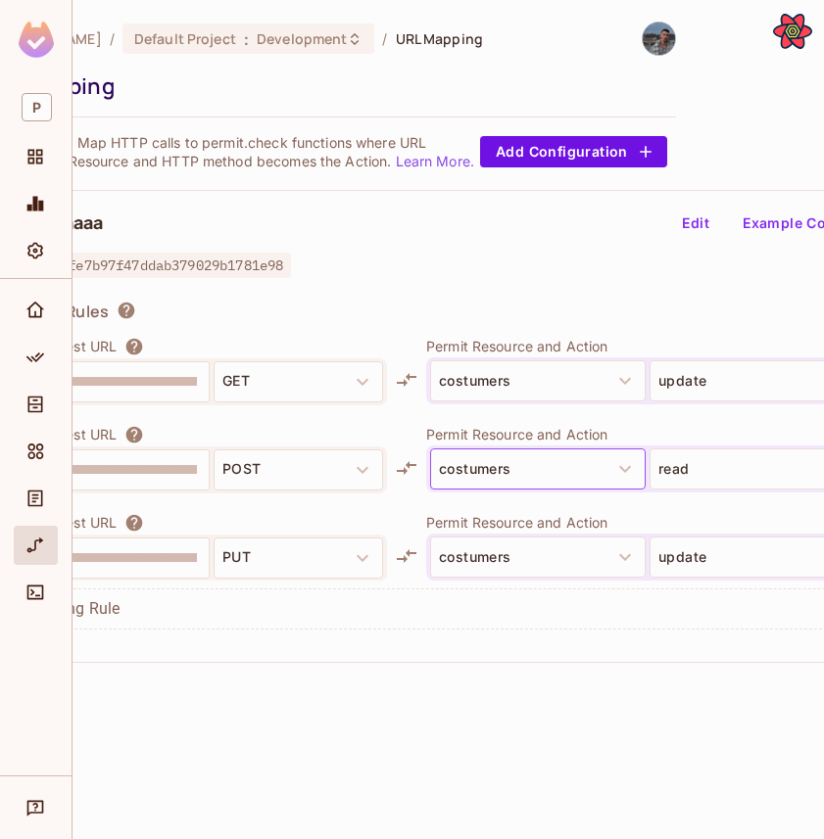
scroll to position [0, 229]
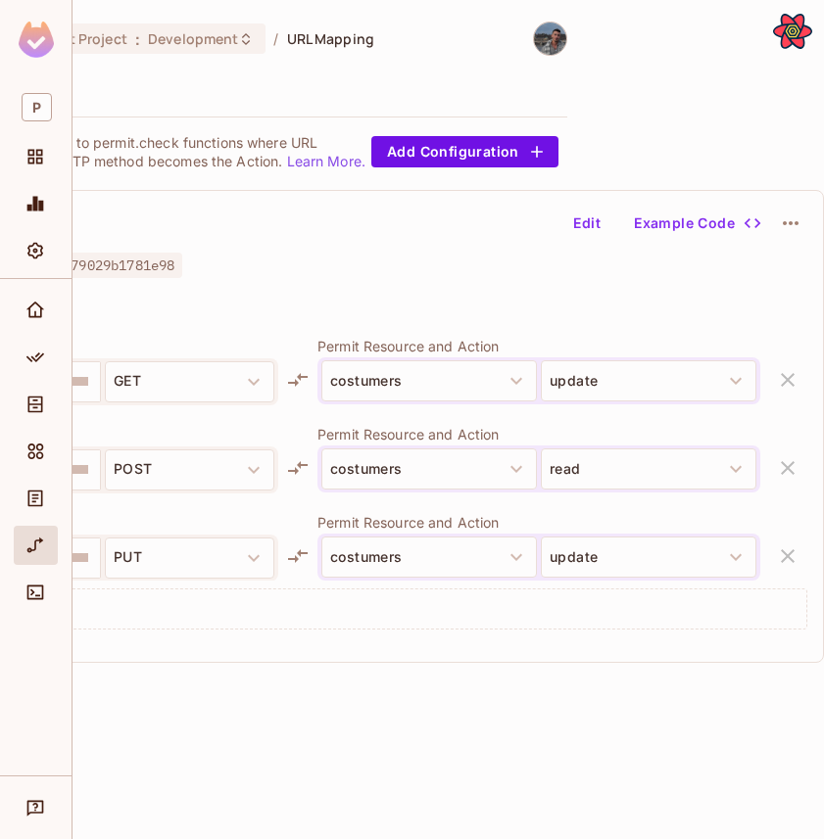
click at [591, 231] on button "Edit" at bounding box center [586, 223] width 63 height 31
click at [777, 374] on icon "button" at bounding box center [788, 380] width 24 height 24
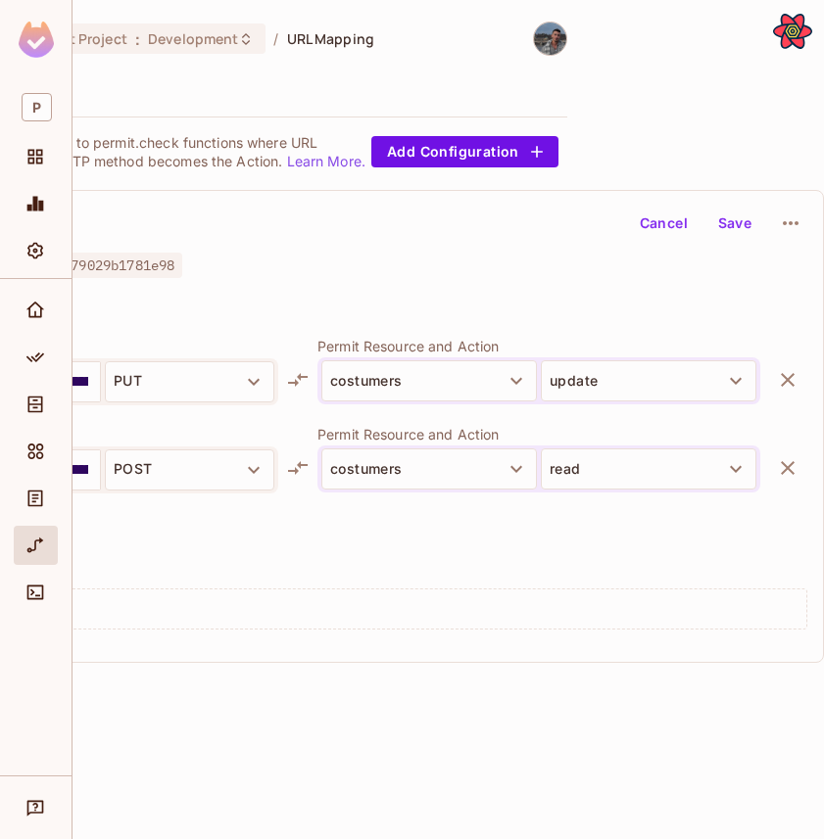
click at [740, 221] on button "Save" at bounding box center [734, 223] width 63 height 31
click at [594, 221] on button "Edit" at bounding box center [586, 223] width 63 height 31
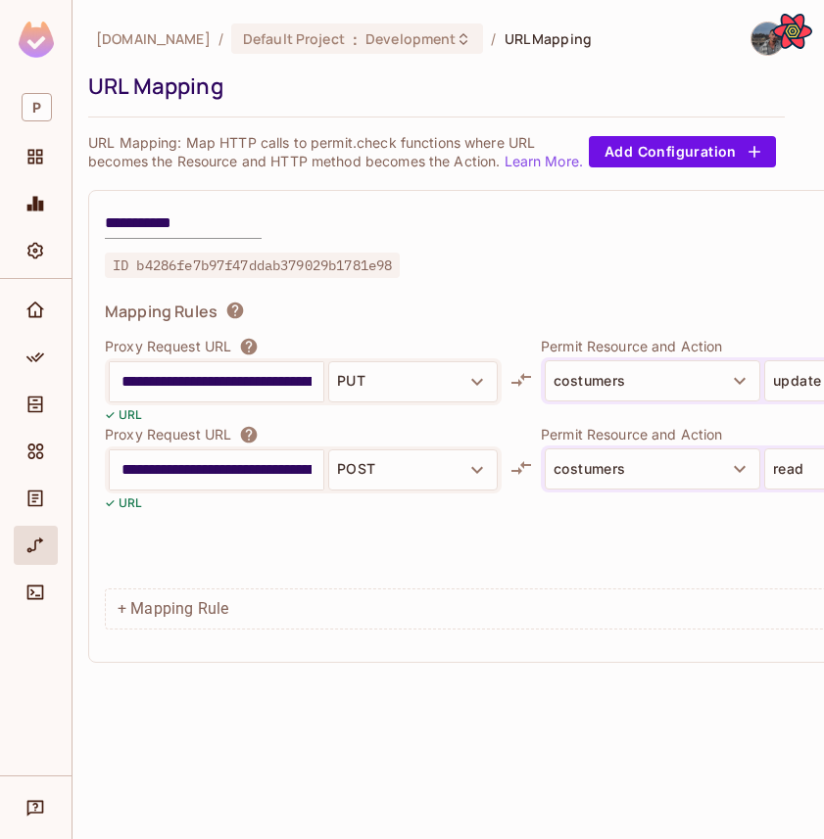
scroll to position [0, 0]
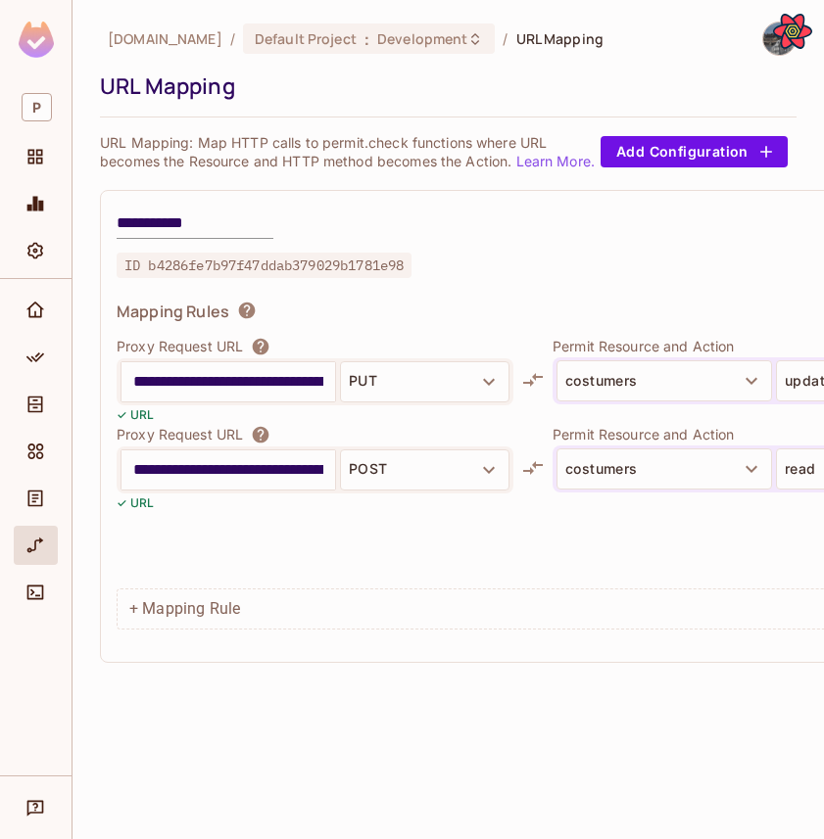
click at [199, 383] on input "**********" at bounding box center [228, 381] width 190 height 31
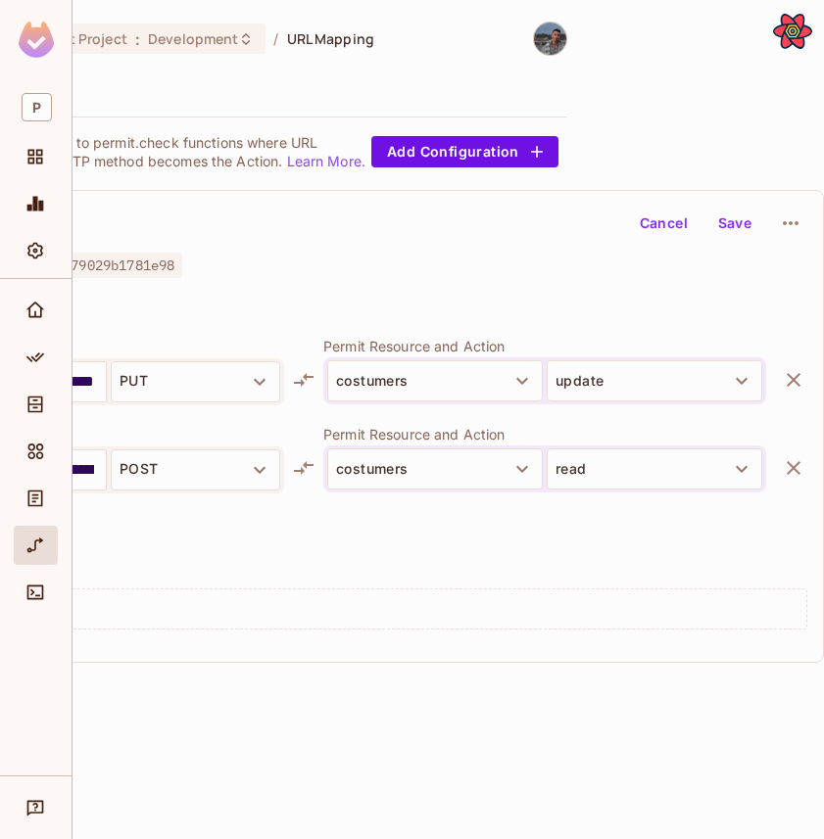
type input "**********"
click at [725, 227] on button "Save" at bounding box center [734, 223] width 63 height 31
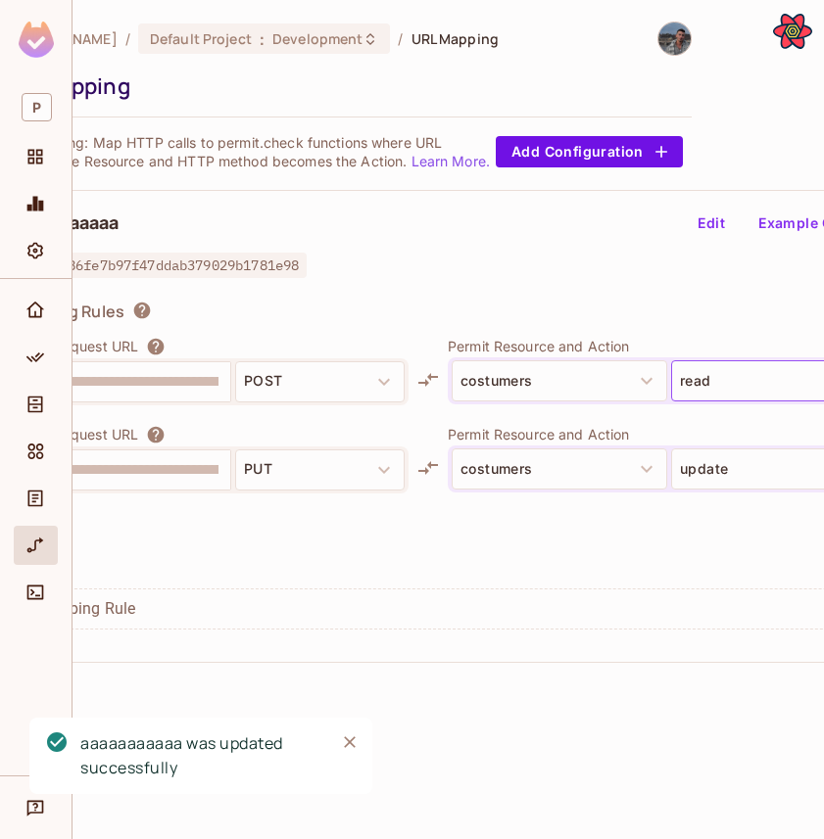
scroll to position [0, 0]
